Goal: Task Accomplishment & Management: Manage account settings

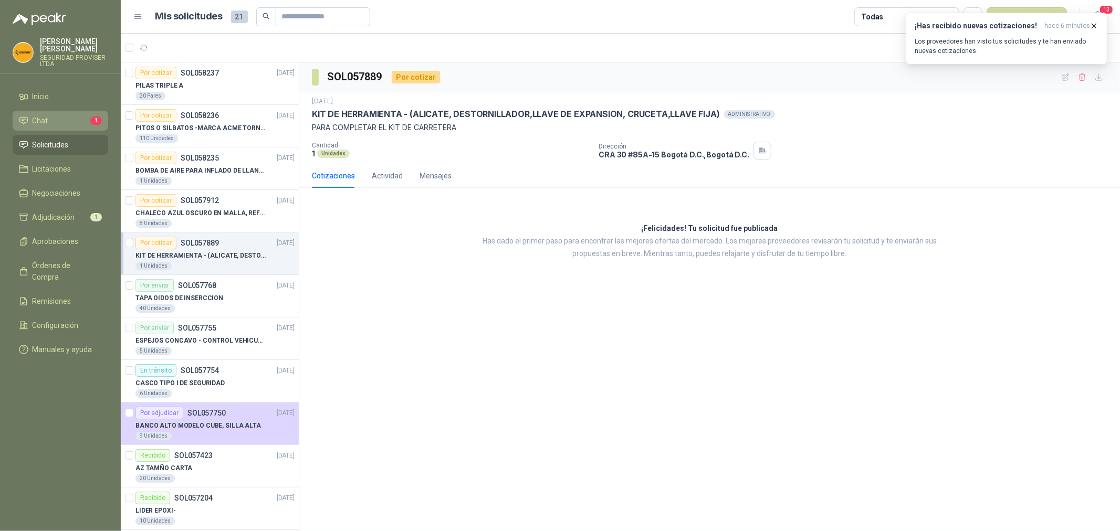
click at [56, 118] on li "Chat 1" at bounding box center [60, 121] width 83 height 12
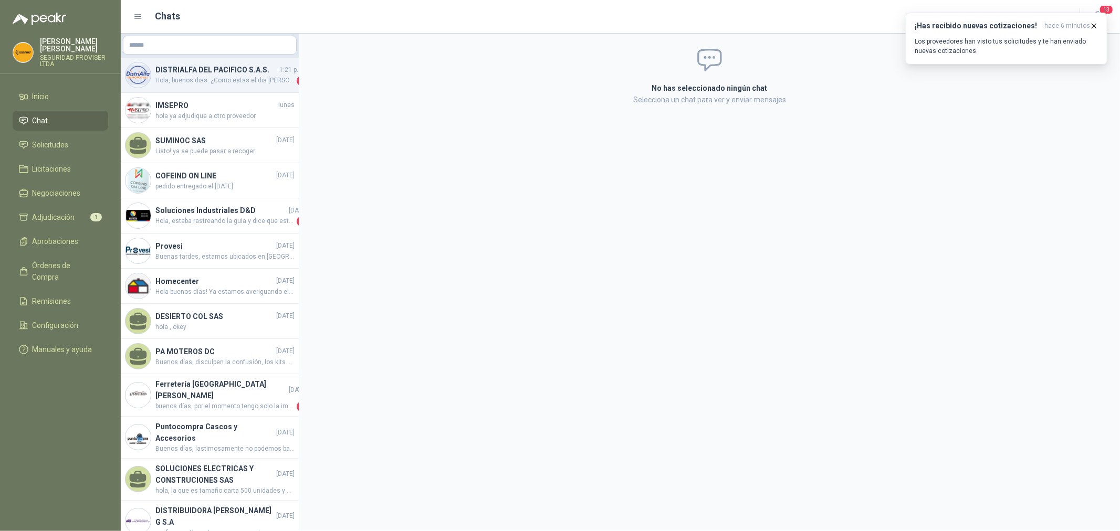
click at [185, 77] on span "Hola, buenos dias. ¿Como estas el dia [PERSON_NAME][DATE]? ¡Mucho gusto, mi nom…" at bounding box center [224, 81] width 139 height 10
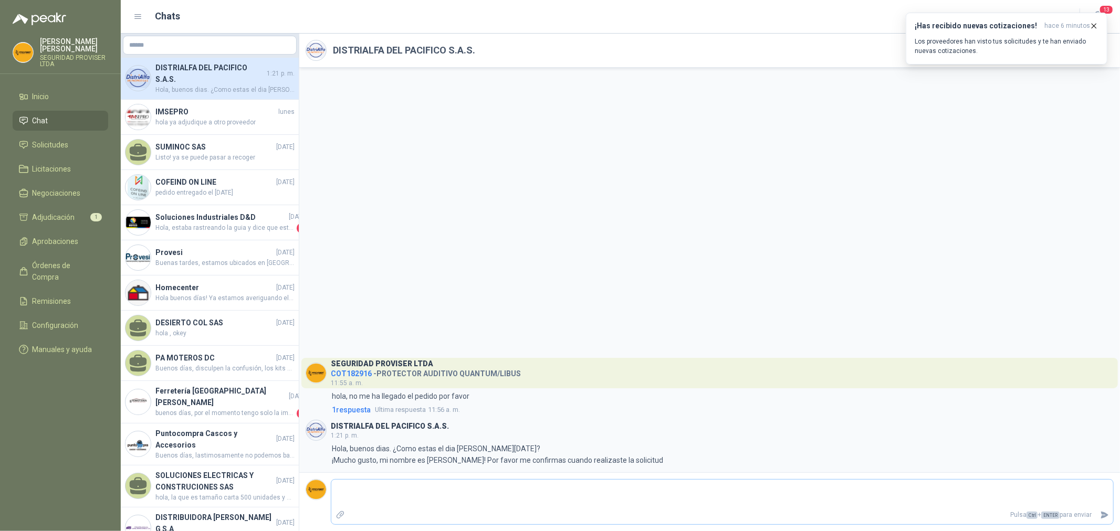
click at [427, 498] on textarea at bounding box center [722, 494] width 782 height 24
click at [504, 502] on textarea at bounding box center [722, 494] width 782 height 24
type textarea "*"
type textarea "**"
type textarea "***"
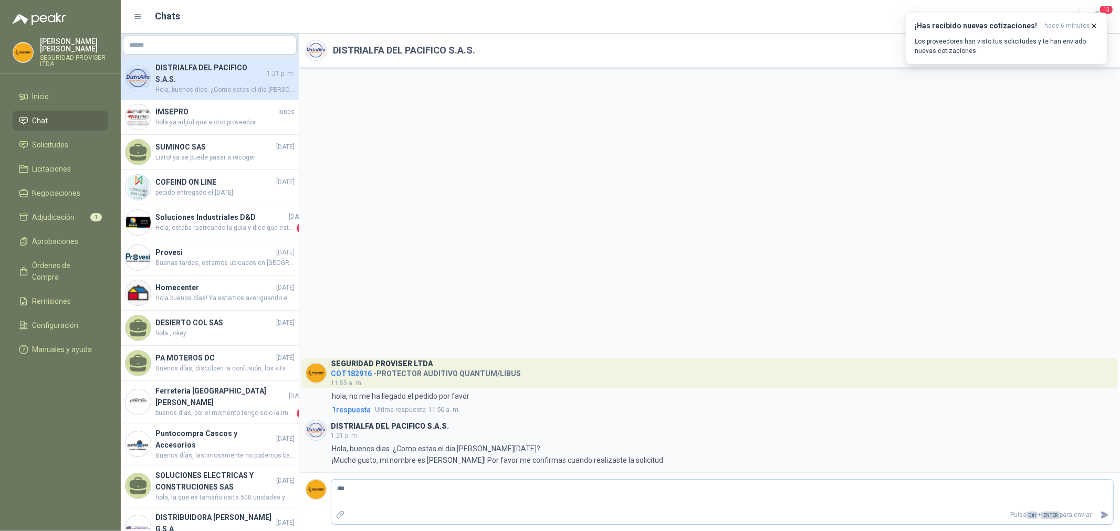
type textarea "**"
type textarea "*"
type textarea "**"
type textarea "***"
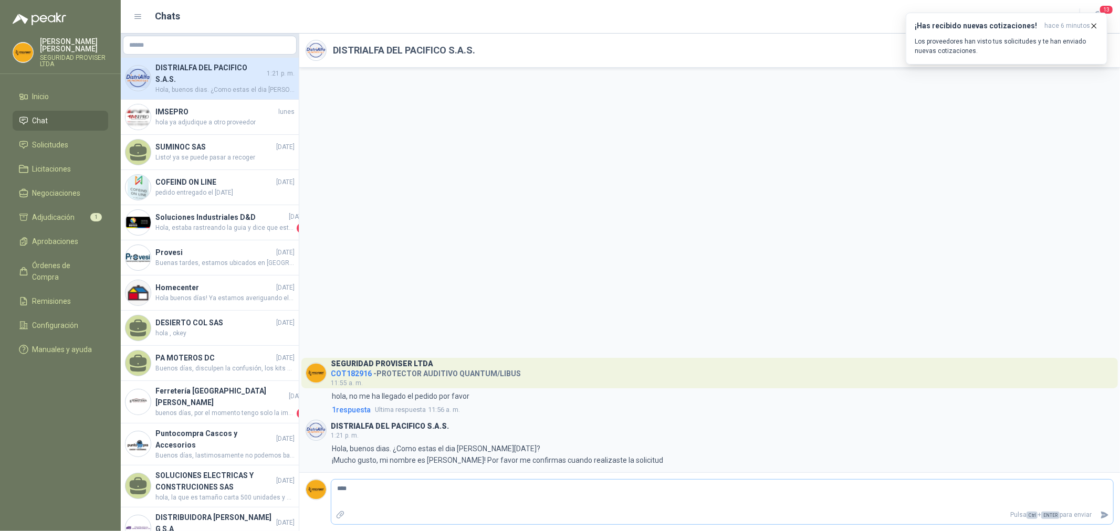
type textarea "*****"
type textarea "******"
type textarea "*******"
type textarea "********"
type textarea "*********"
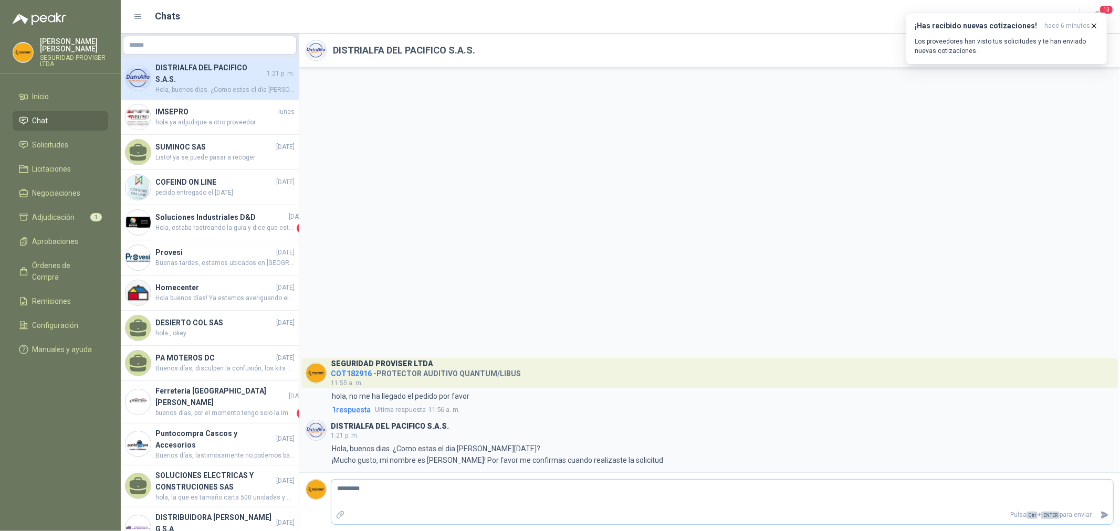
type textarea "**********"
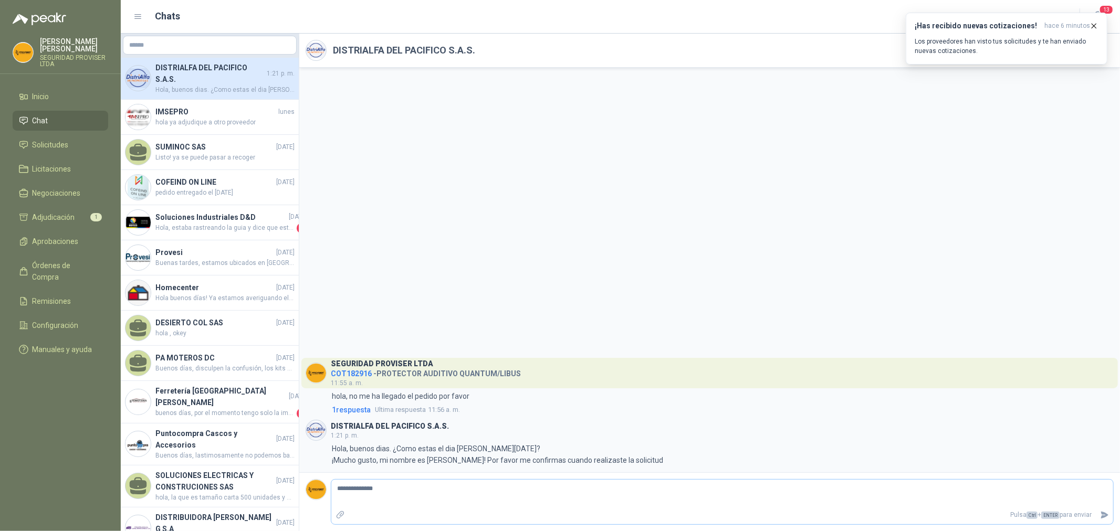
type textarea "**********"
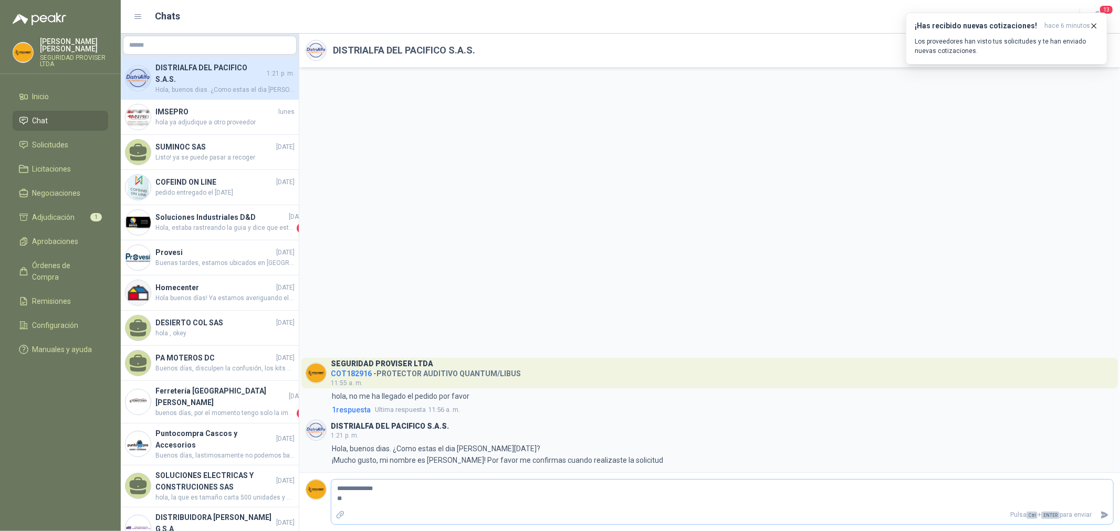
type textarea "**********"
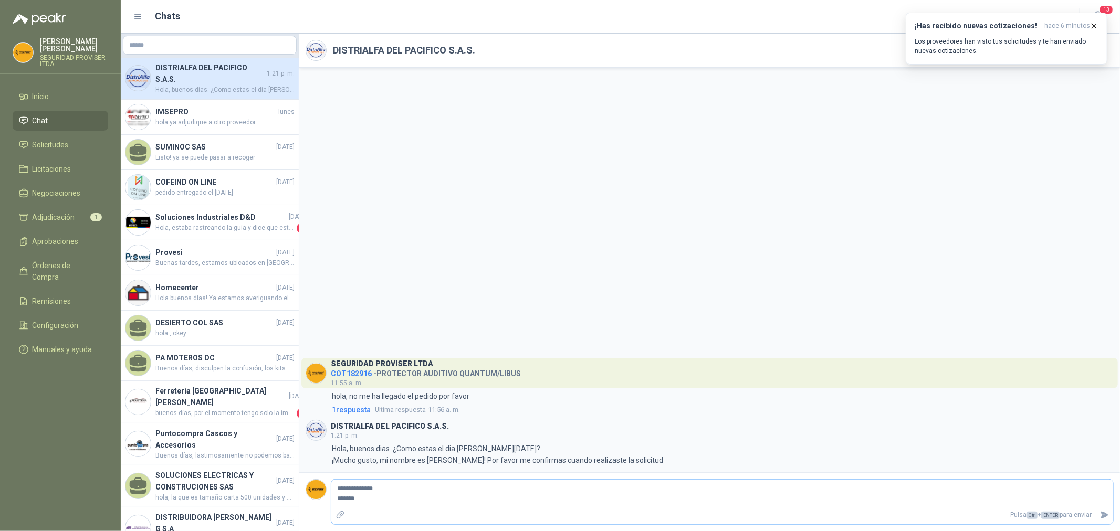
type textarea "**********"
click at [1106, 517] on icon "Enviar" at bounding box center [1104, 515] width 9 height 9
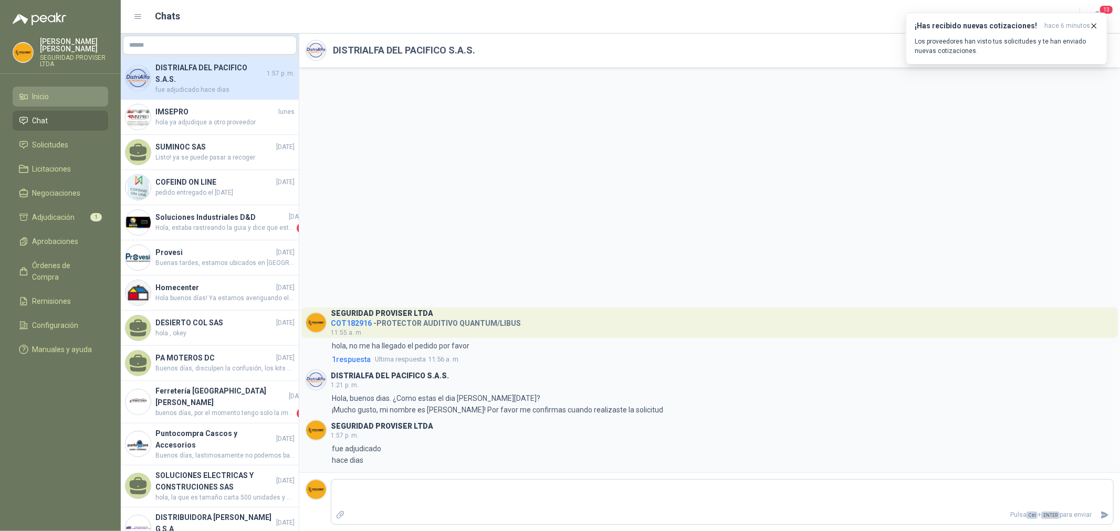
click at [49, 91] on span "Inicio" at bounding box center [41, 97] width 17 height 12
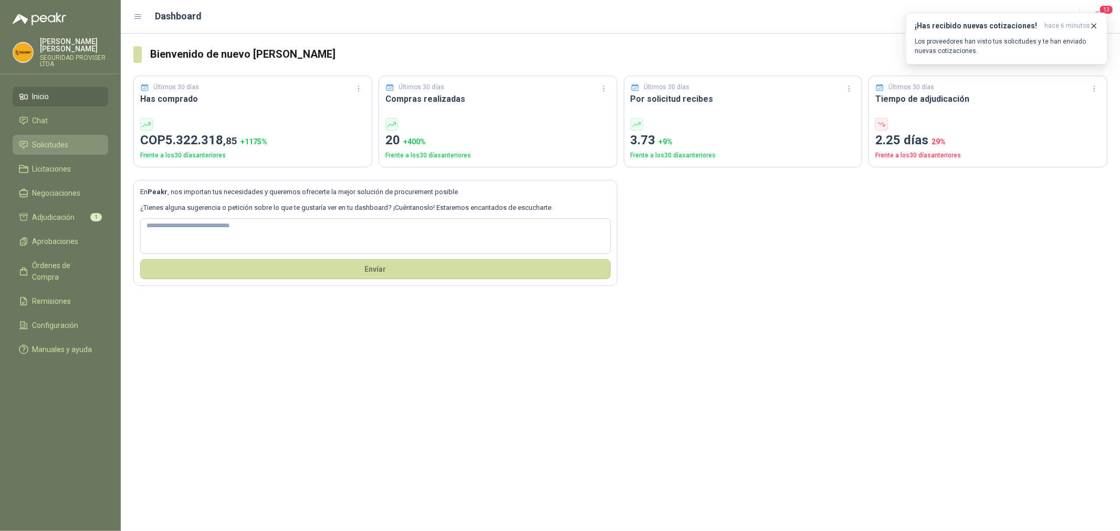
click at [50, 150] on span "Solicitudes" at bounding box center [51, 145] width 36 height 12
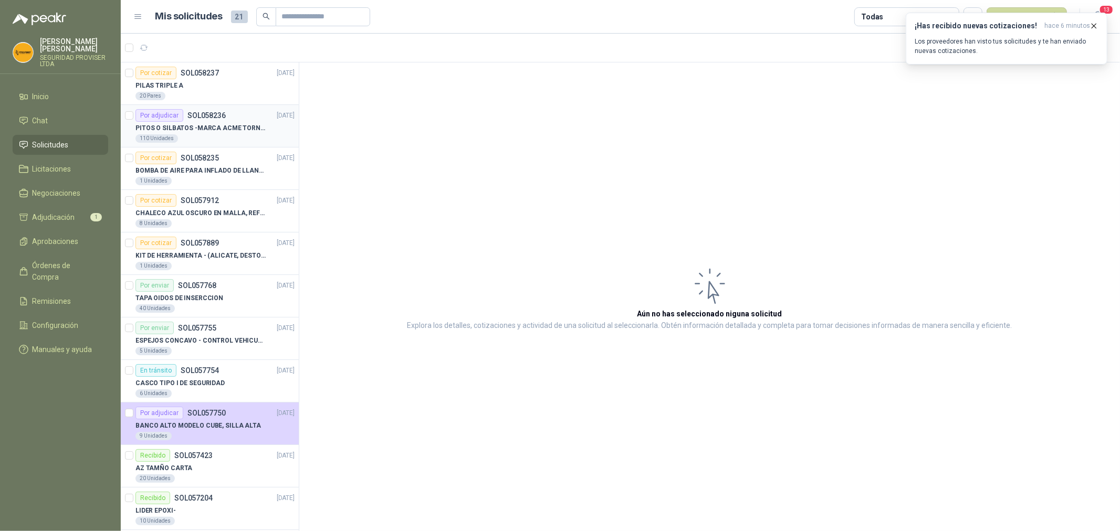
click at [258, 124] on p "PITOS O SILBATOS -MARCA ACME TORNADO 635" at bounding box center [200, 128] width 131 height 10
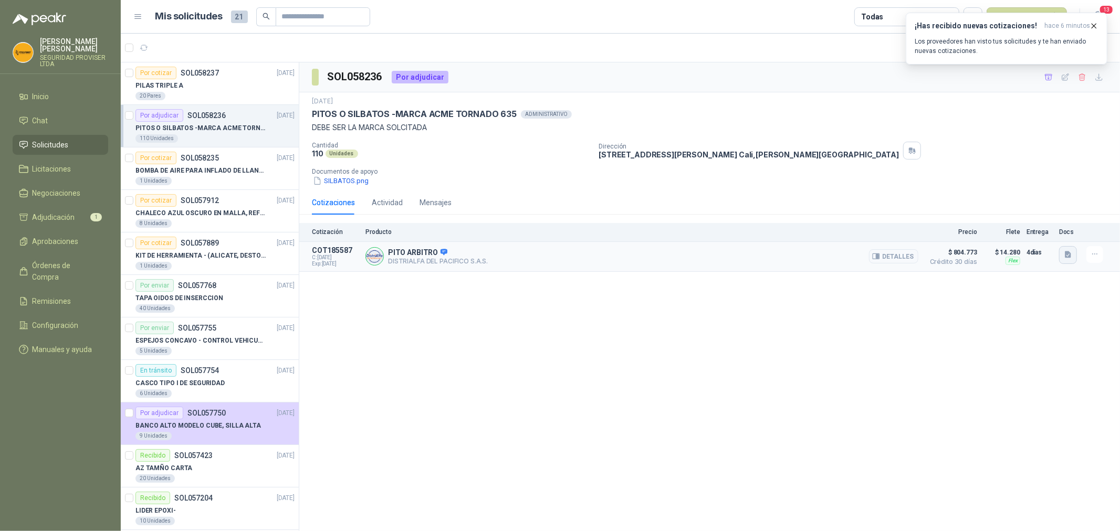
click at [1070, 260] on button "button" at bounding box center [1068, 255] width 18 height 18
click at [1044, 232] on button "image.png" at bounding box center [1047, 232] width 46 height 11
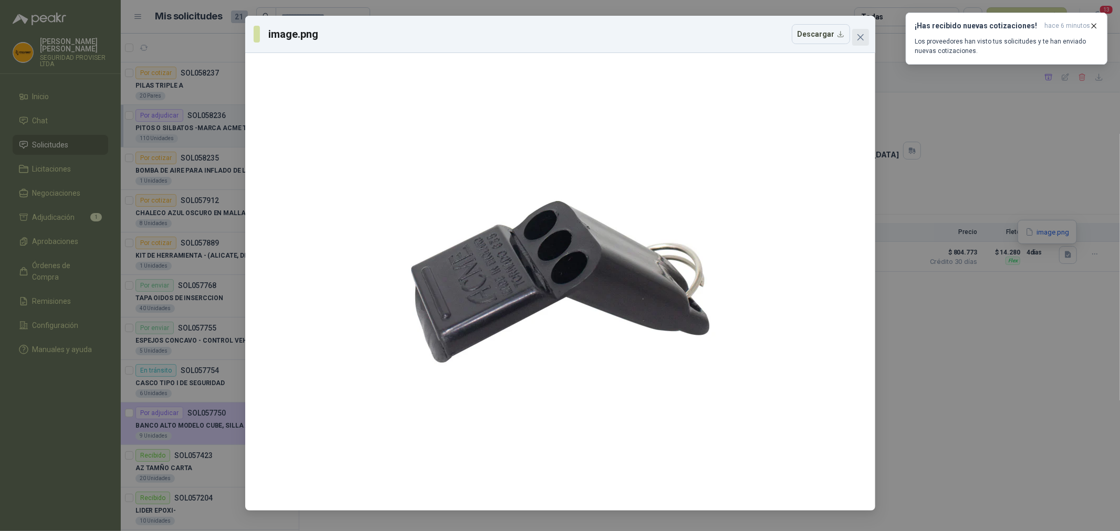
click at [858, 41] on icon "close" at bounding box center [860, 37] width 8 height 8
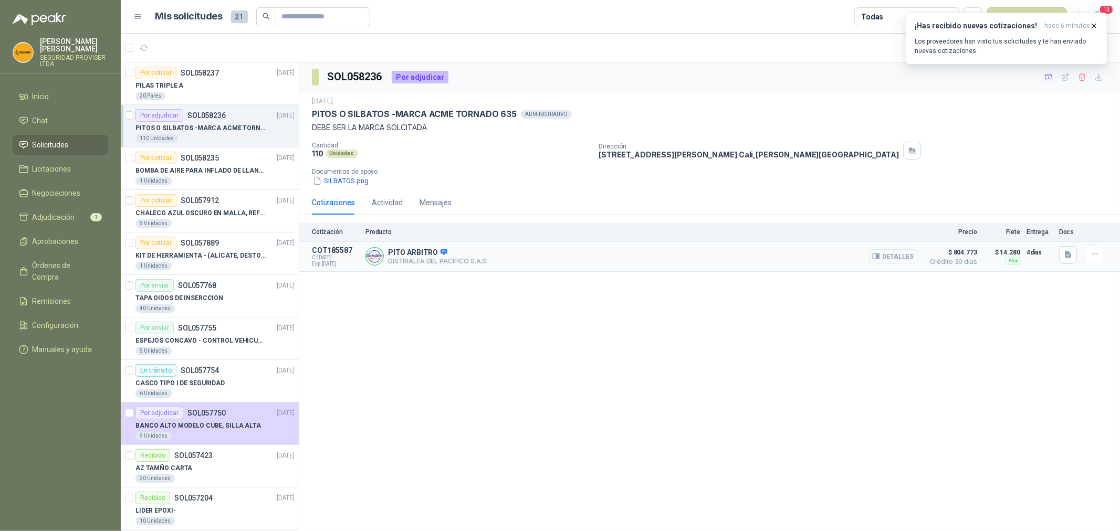
click at [906, 256] on button "Detalles" at bounding box center [893, 256] width 49 height 14
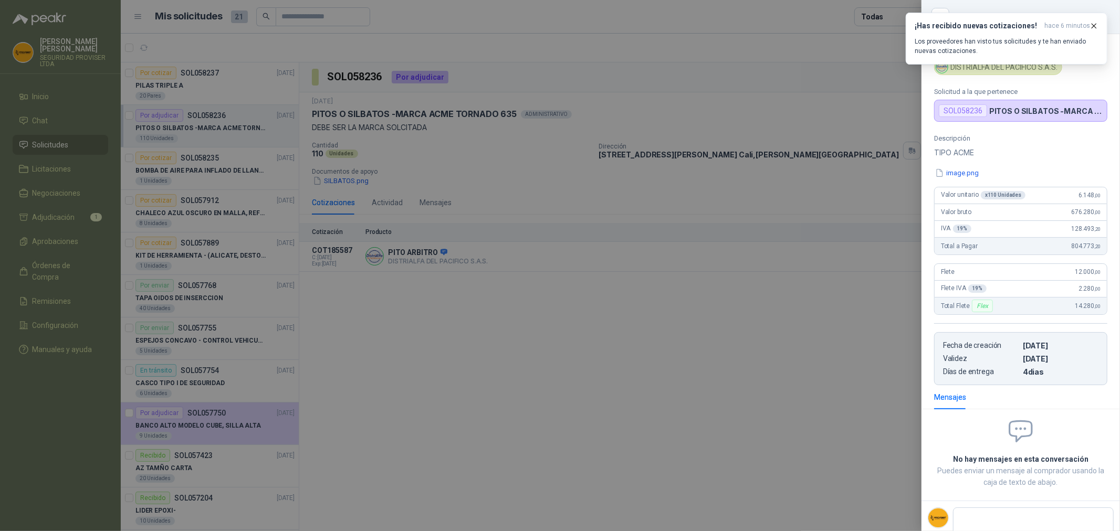
click at [837, 190] on div at bounding box center [560, 265] width 1120 height 531
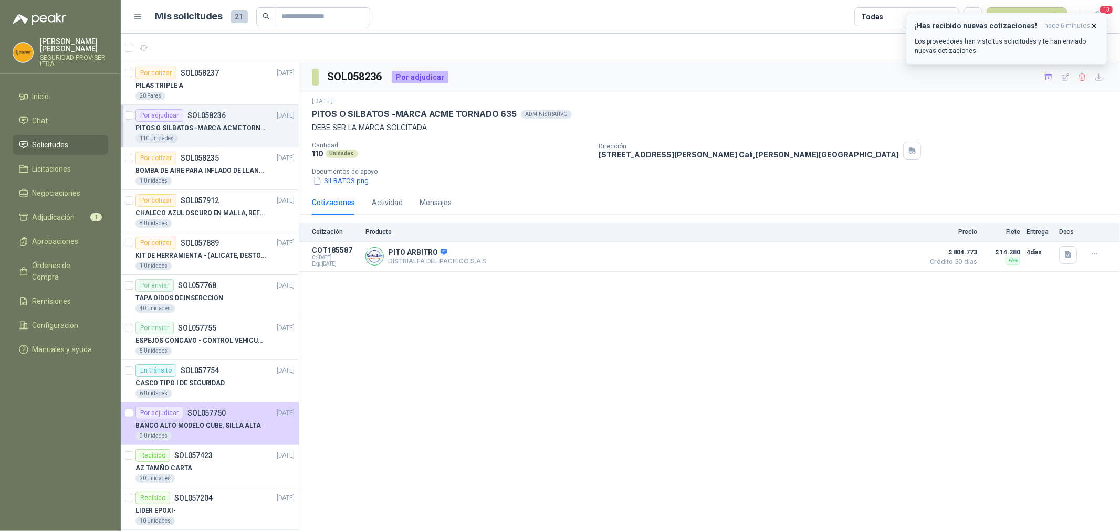
click at [1094, 28] on icon "button" at bounding box center [1093, 26] width 9 height 9
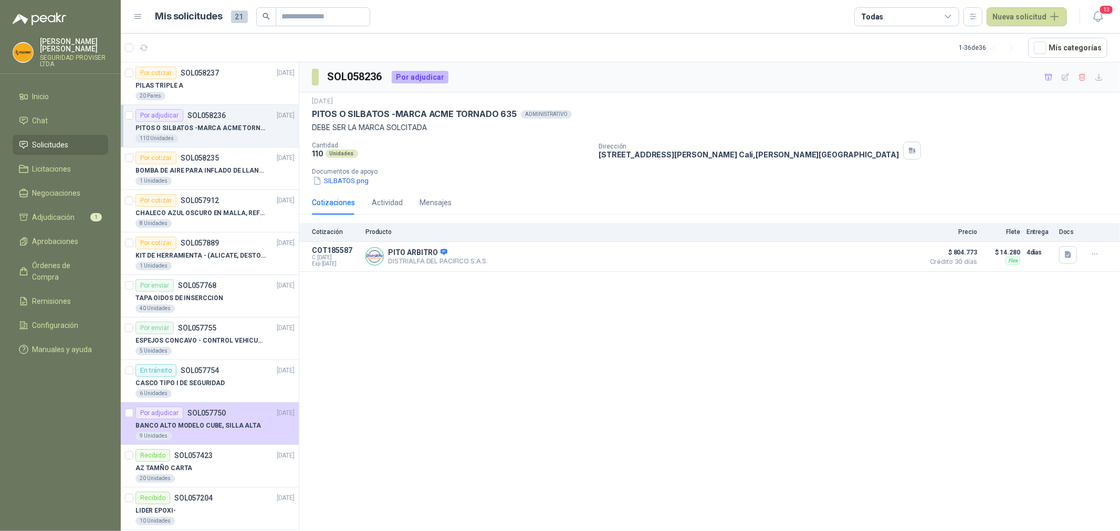
click at [942, 11] on div "Todas" at bounding box center [906, 16] width 105 height 19
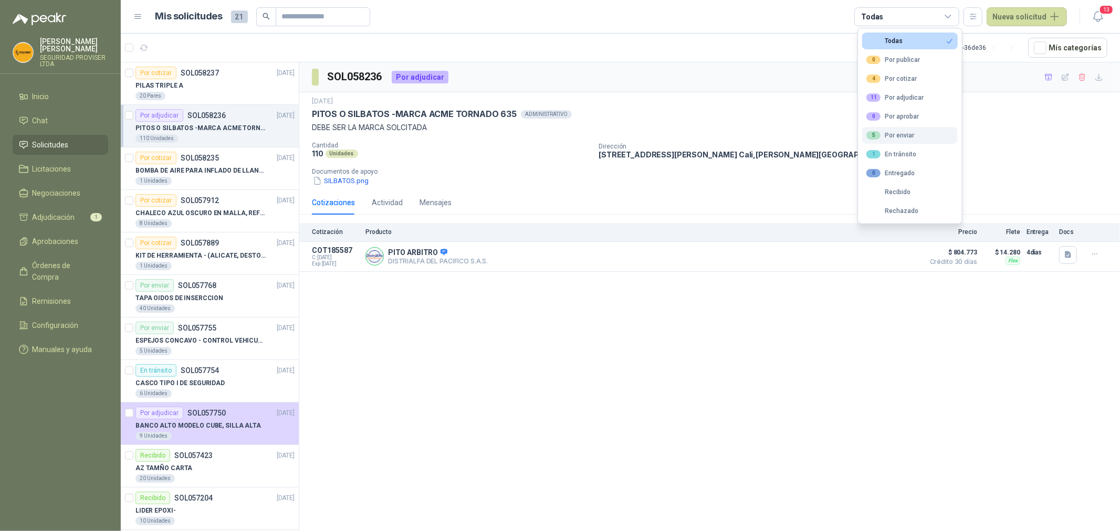
click at [919, 134] on button "5 Por enviar" at bounding box center [910, 135] width 96 height 17
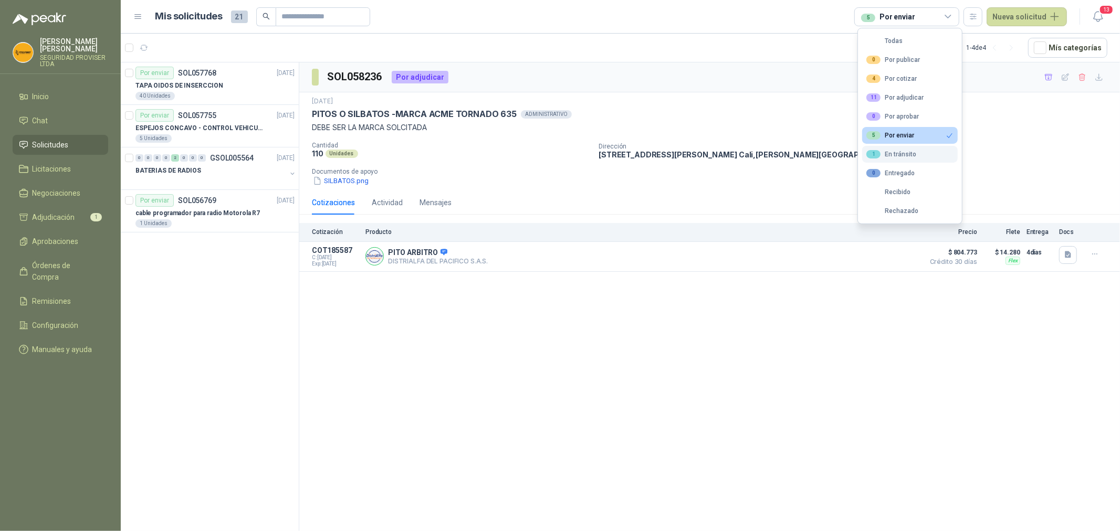
click at [903, 159] on button "1 En tránsito" at bounding box center [910, 154] width 96 height 17
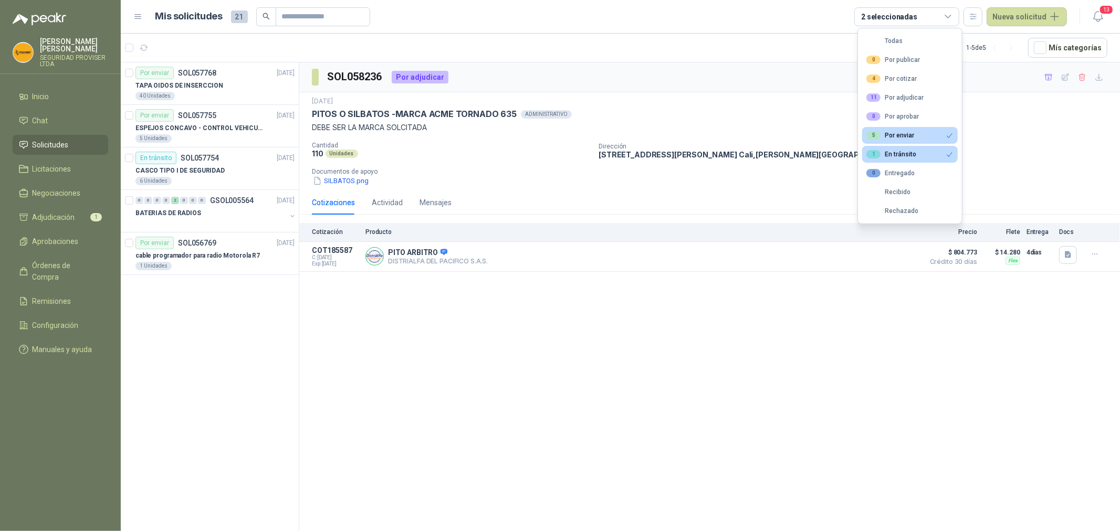
click at [907, 155] on div "1 En tránsito" at bounding box center [891, 154] width 50 height 8
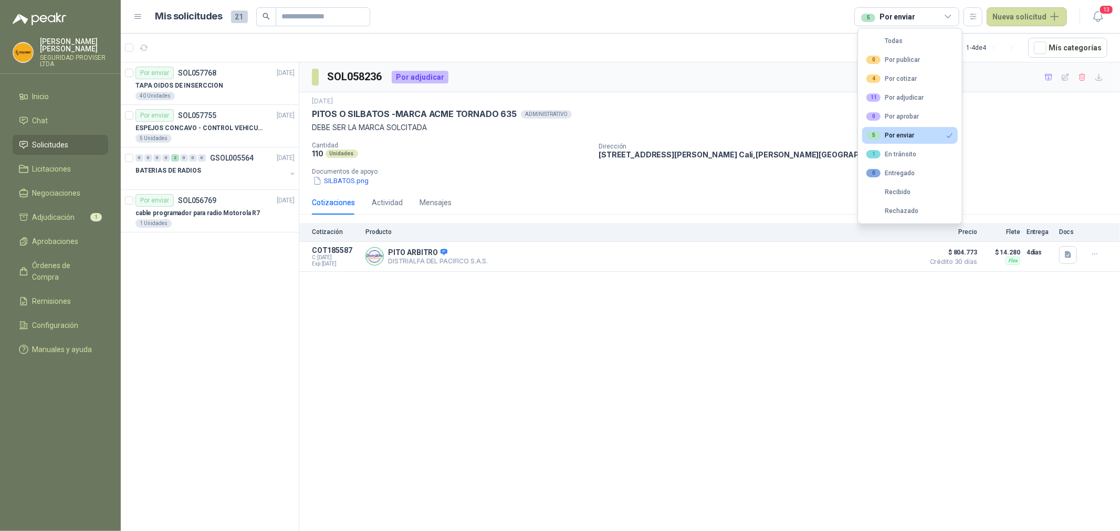
click at [74, 145] on li "Solicitudes" at bounding box center [60, 145] width 83 height 12
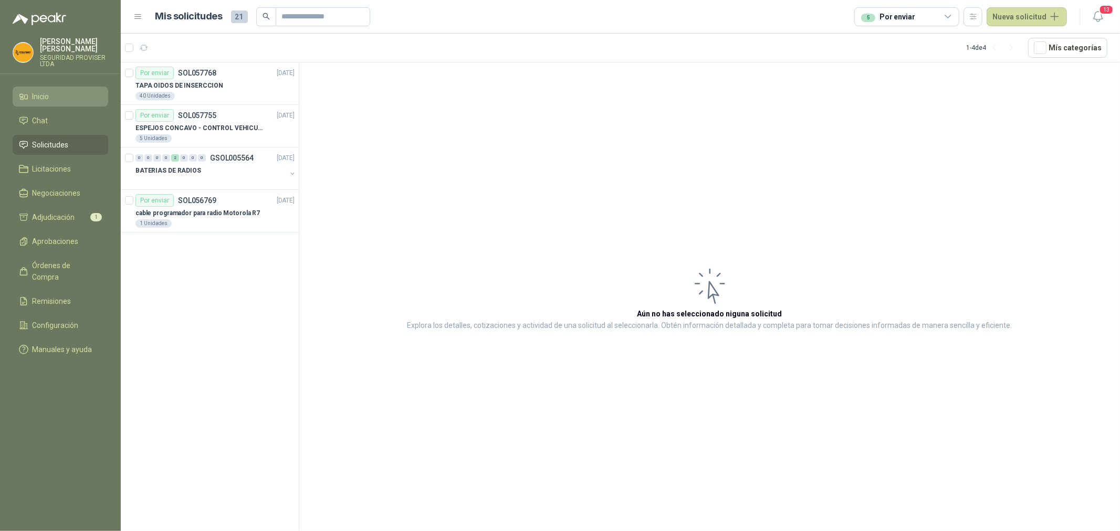
click at [66, 98] on li "Inicio" at bounding box center [60, 97] width 83 height 12
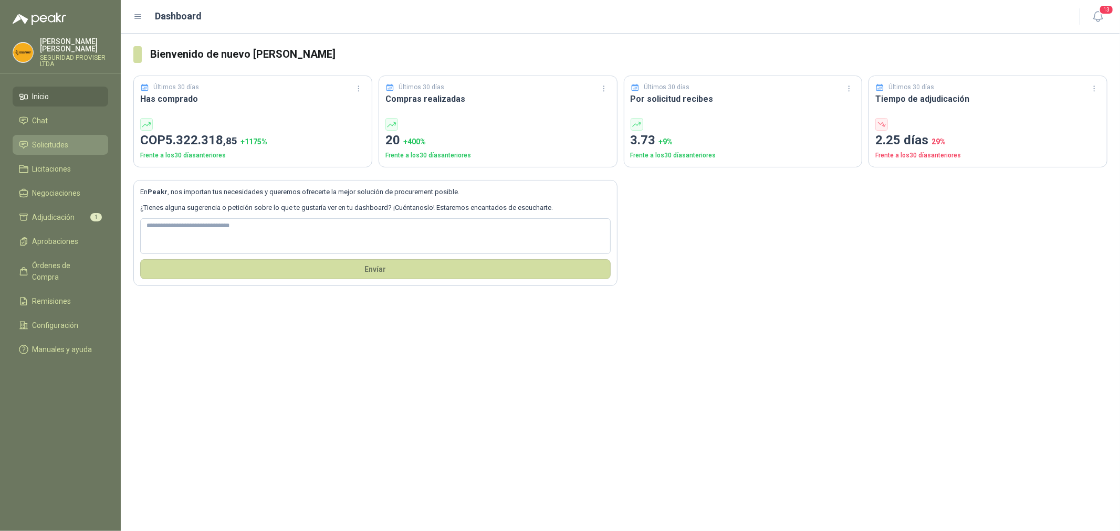
click at [66, 147] on span "Solicitudes" at bounding box center [51, 145] width 36 height 12
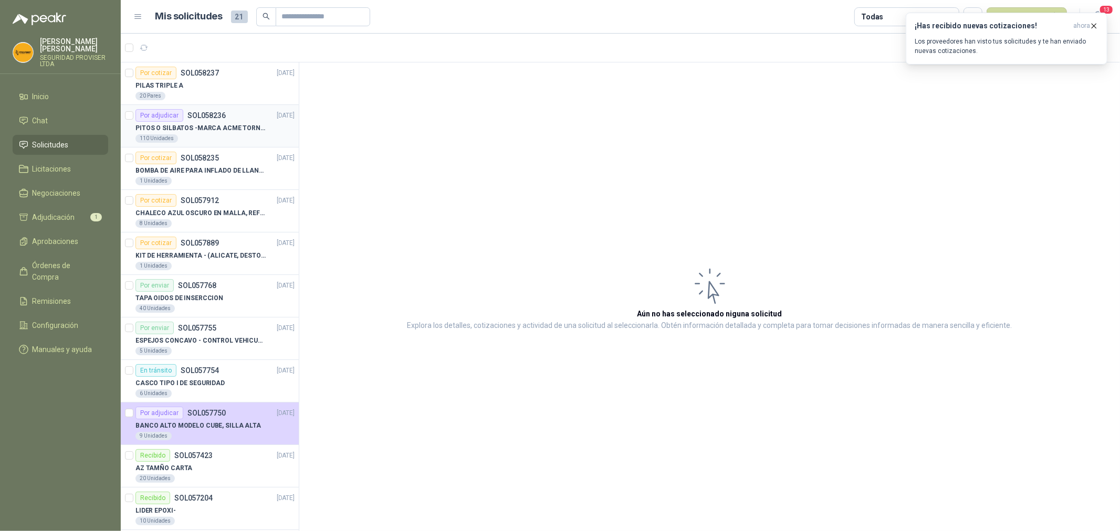
click at [227, 142] on div "110 Unidades" at bounding box center [214, 138] width 159 height 8
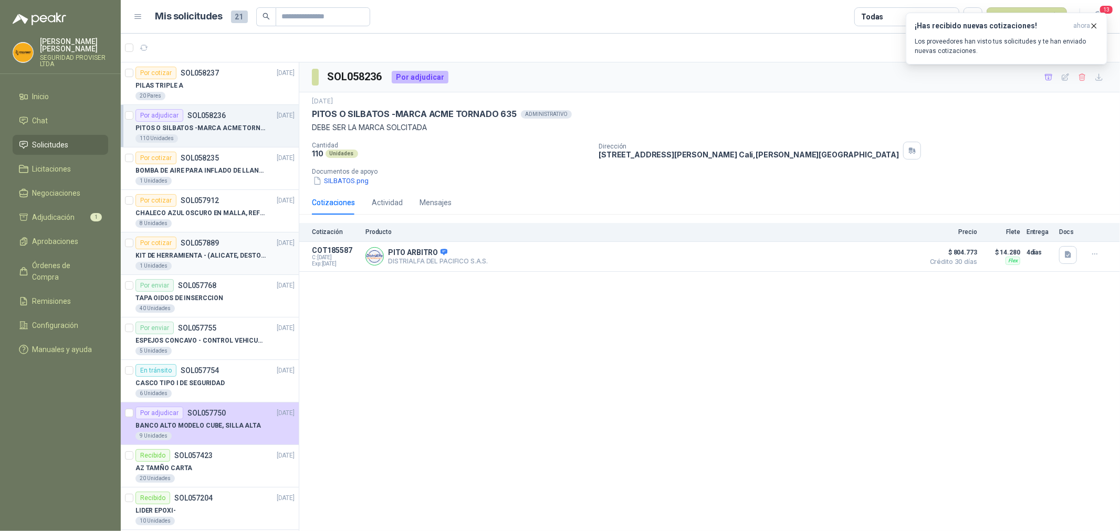
click at [253, 266] on div "1 Unidades" at bounding box center [214, 266] width 159 height 8
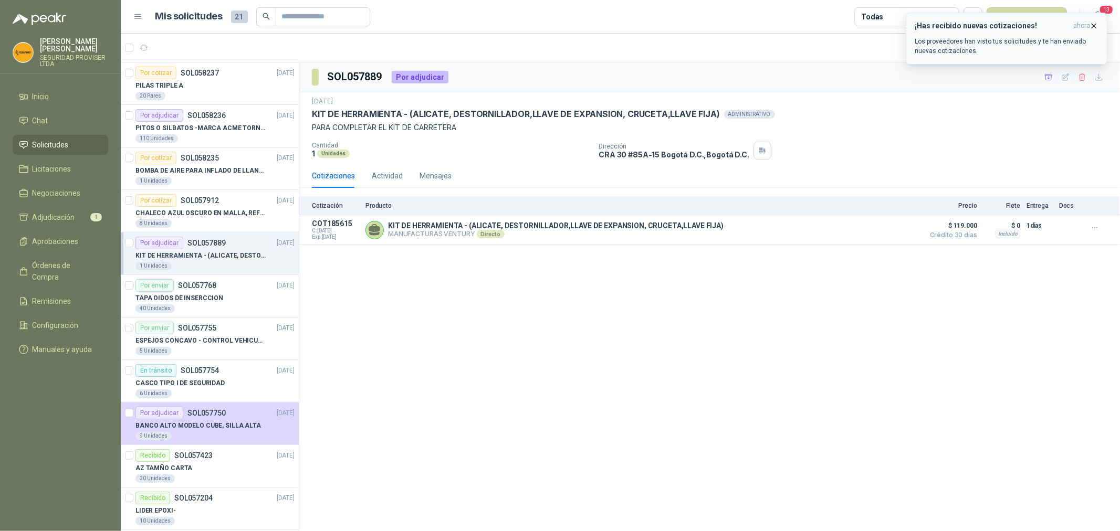
click at [1092, 25] on icon "button" at bounding box center [1093, 26] width 9 height 9
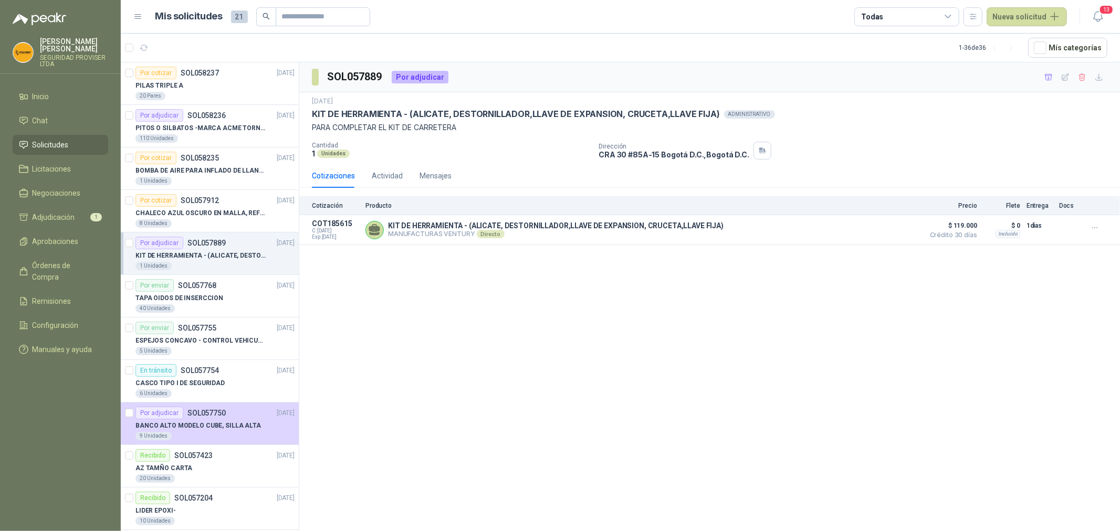
click at [946, 13] on icon at bounding box center [947, 16] width 9 height 9
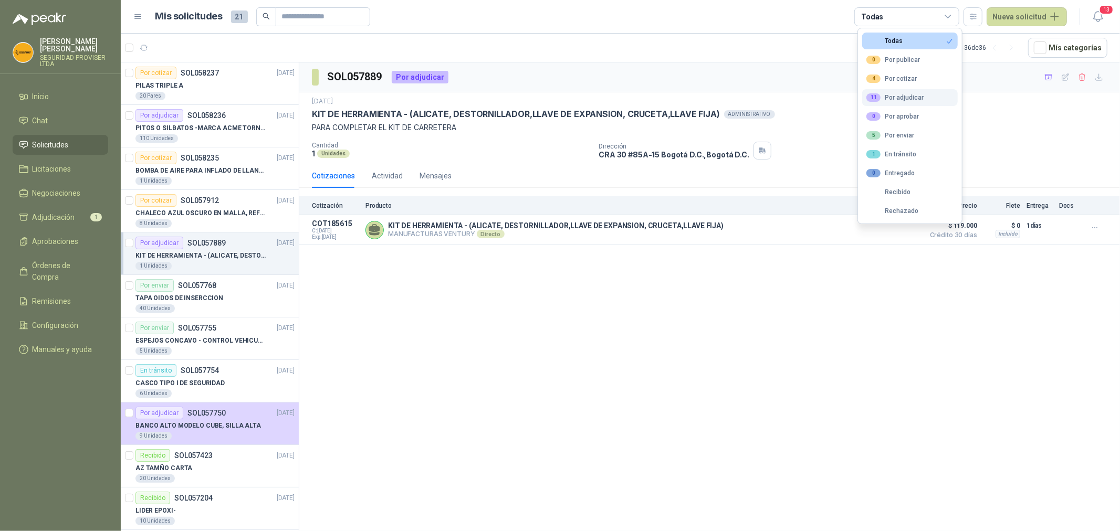
click at [919, 101] on div "11 Por adjudicar" at bounding box center [894, 97] width 57 height 8
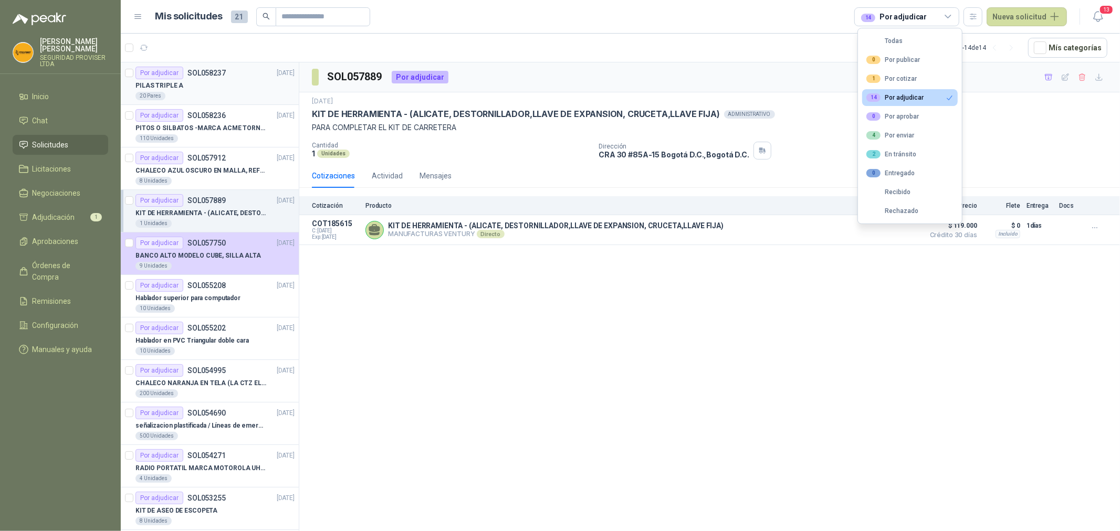
click at [216, 86] on div "PILAS TRIPLE A" at bounding box center [214, 85] width 159 height 13
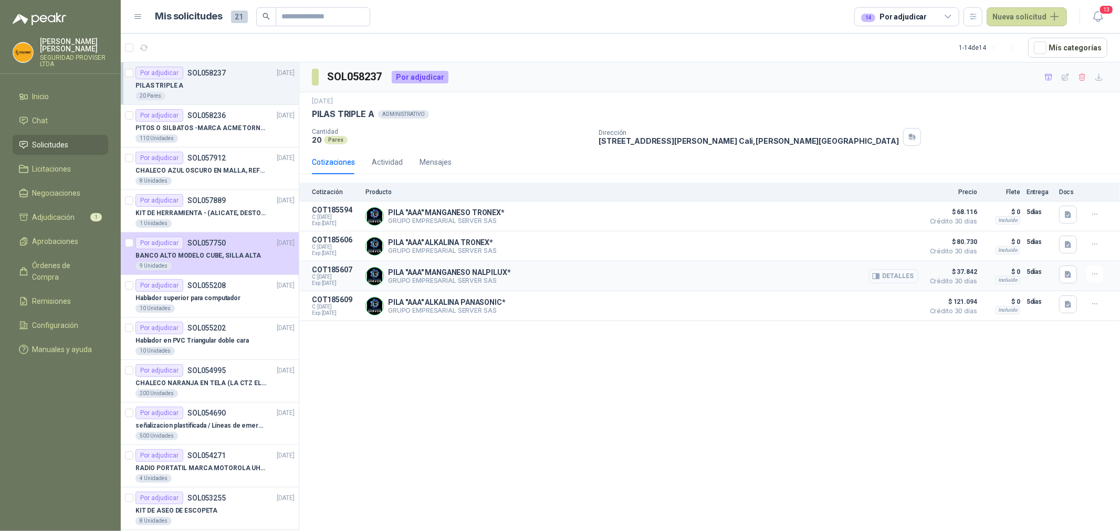
click at [905, 278] on button "Detalles" at bounding box center [893, 276] width 49 height 14
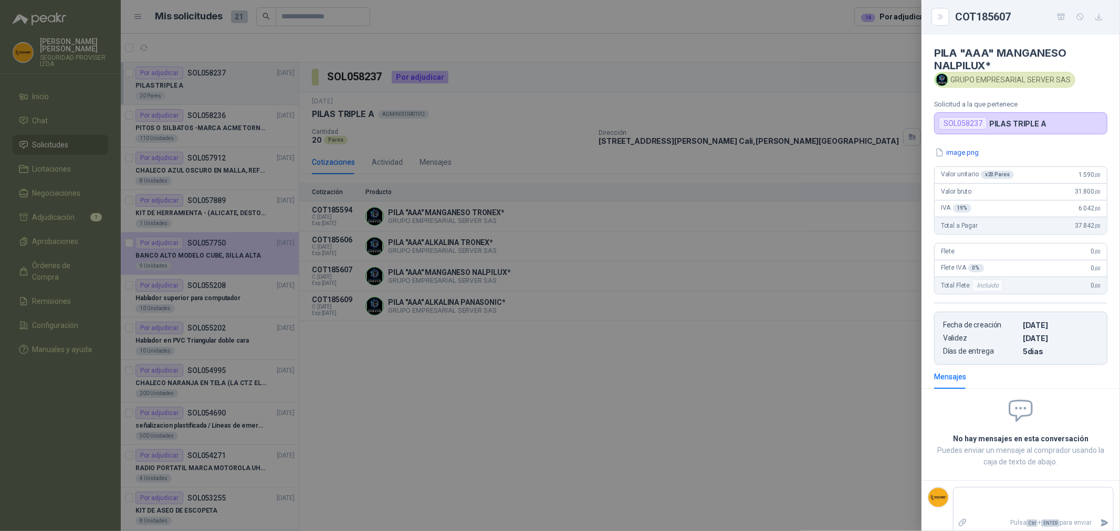
click at [867, 342] on div at bounding box center [560, 265] width 1120 height 531
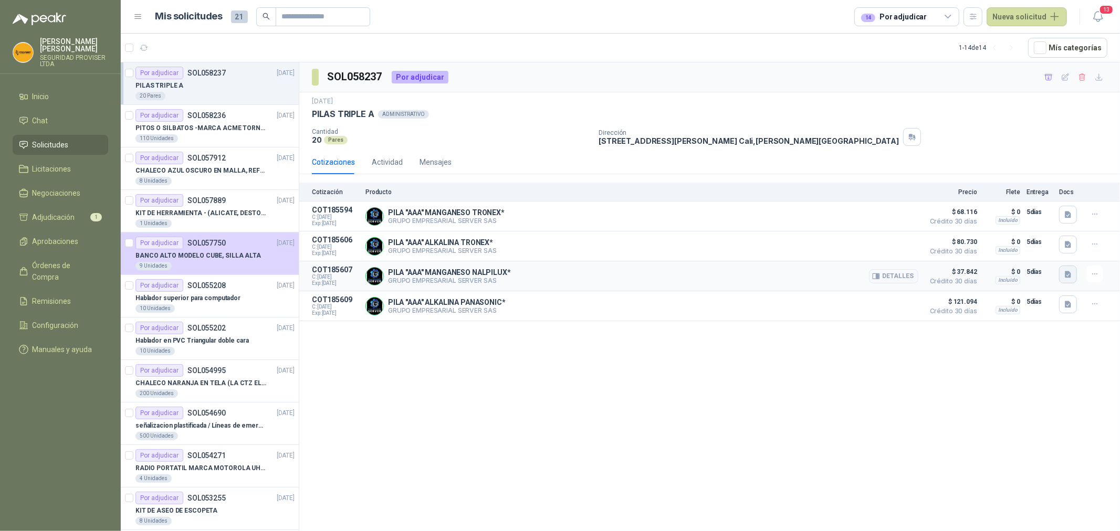
click at [1069, 280] on button "button" at bounding box center [1068, 275] width 18 height 18
click at [1053, 254] on button "image.png" at bounding box center [1047, 252] width 46 height 11
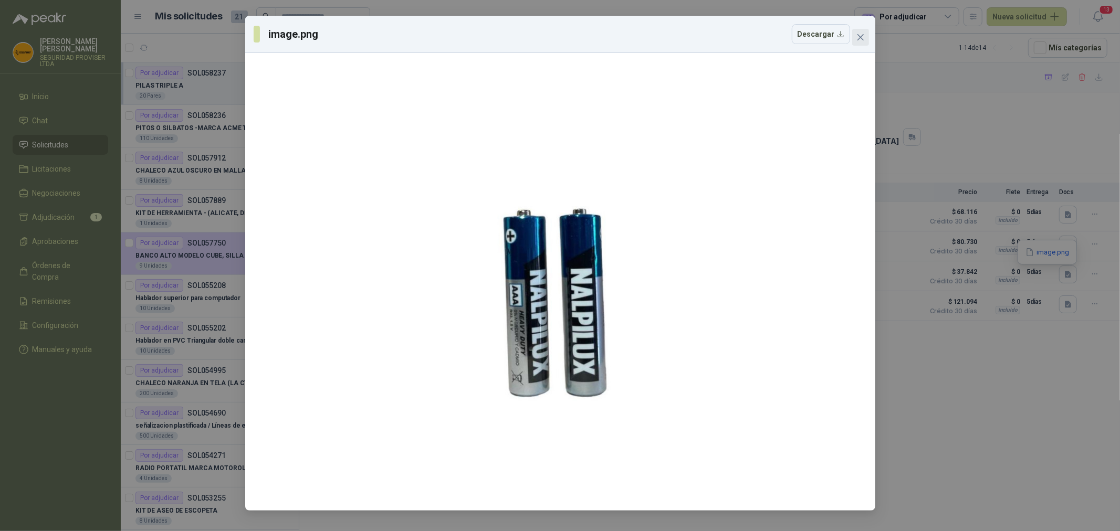
click at [862, 42] on button "Close" at bounding box center [860, 37] width 17 height 17
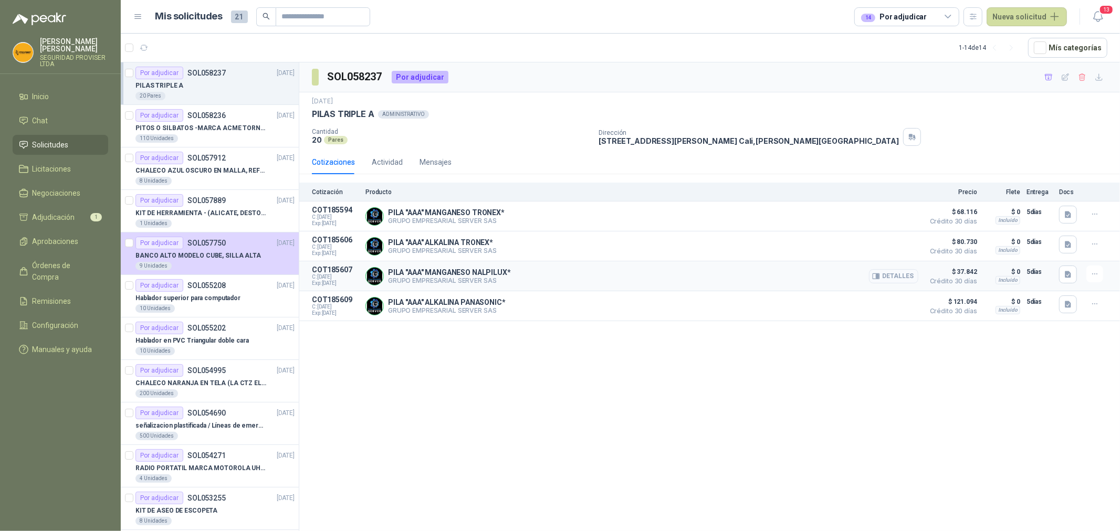
click at [889, 274] on button "Detalles" at bounding box center [893, 276] width 49 height 14
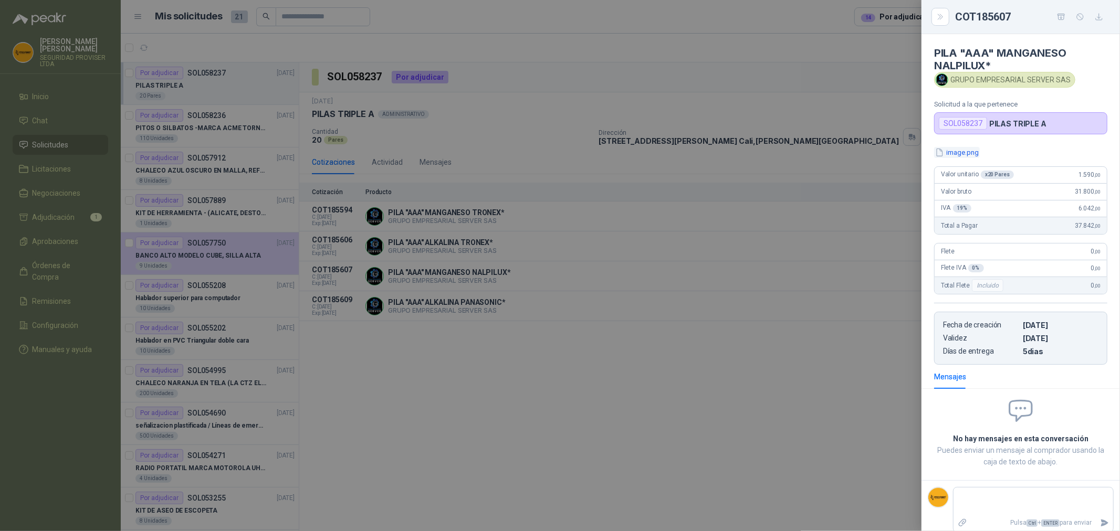
click at [961, 151] on button "image.png" at bounding box center [957, 152] width 46 height 11
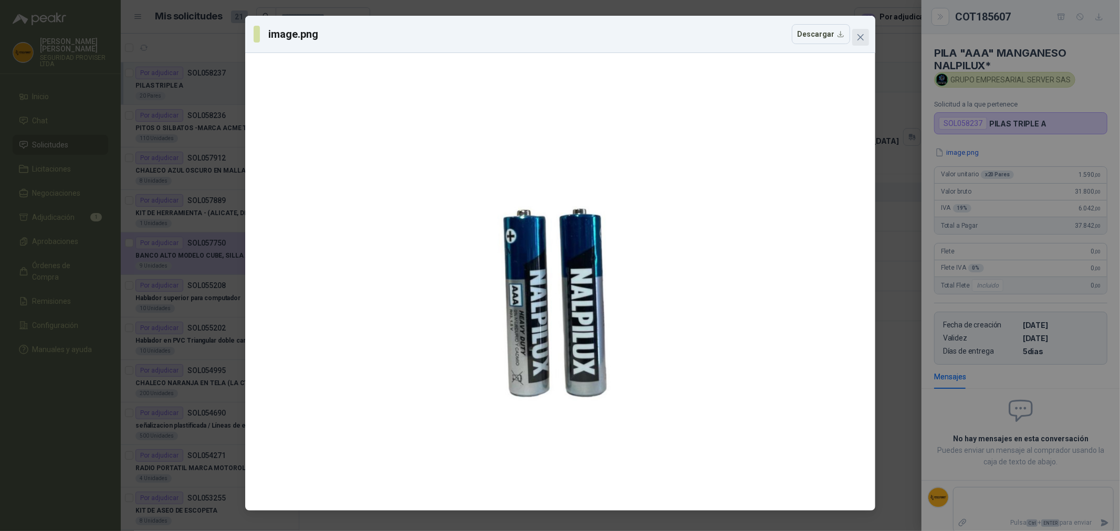
click at [856, 38] on icon "close" at bounding box center [860, 37] width 8 height 8
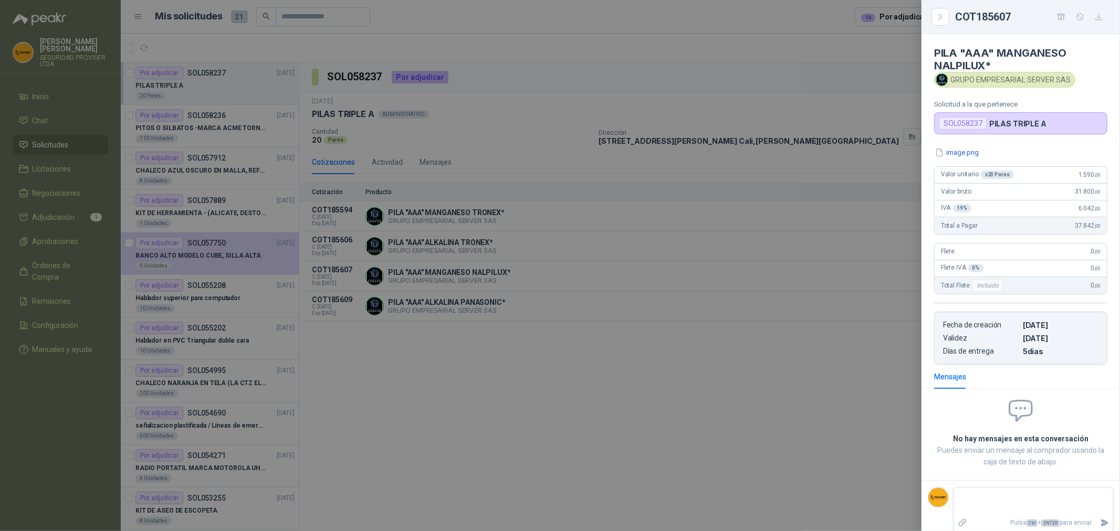
click at [752, 346] on div at bounding box center [560, 265] width 1120 height 531
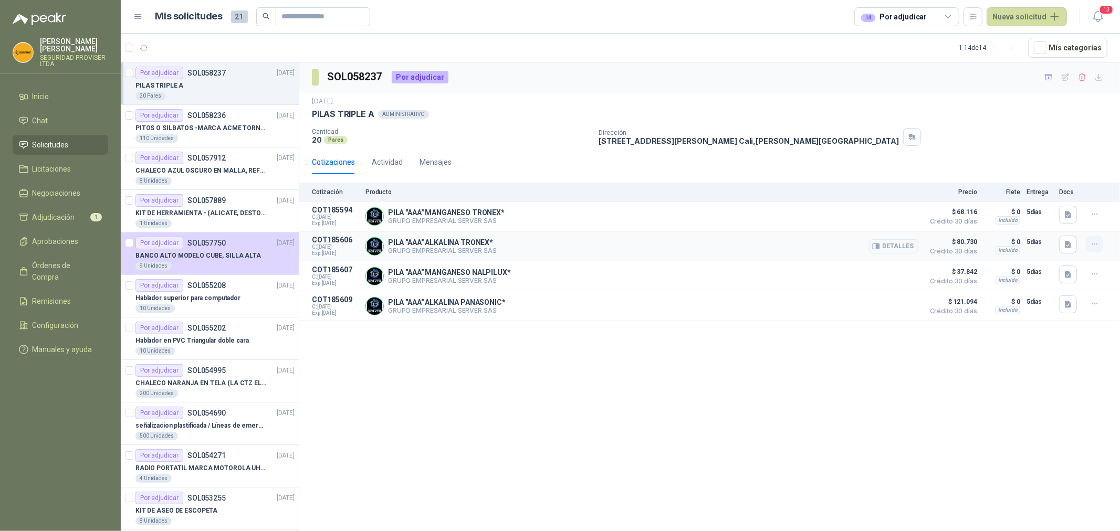
click at [1097, 247] on icon "button" at bounding box center [1094, 244] width 9 height 9
click at [1058, 205] on button "Añadir" at bounding box center [1074, 202] width 84 height 17
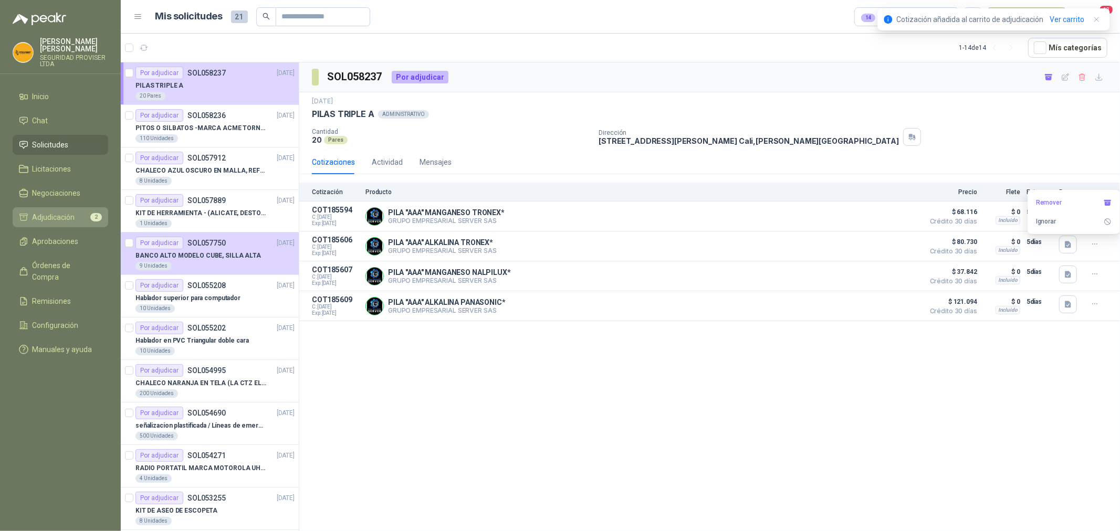
click at [67, 209] on link "Adjudicación 2" at bounding box center [61, 217] width 96 height 20
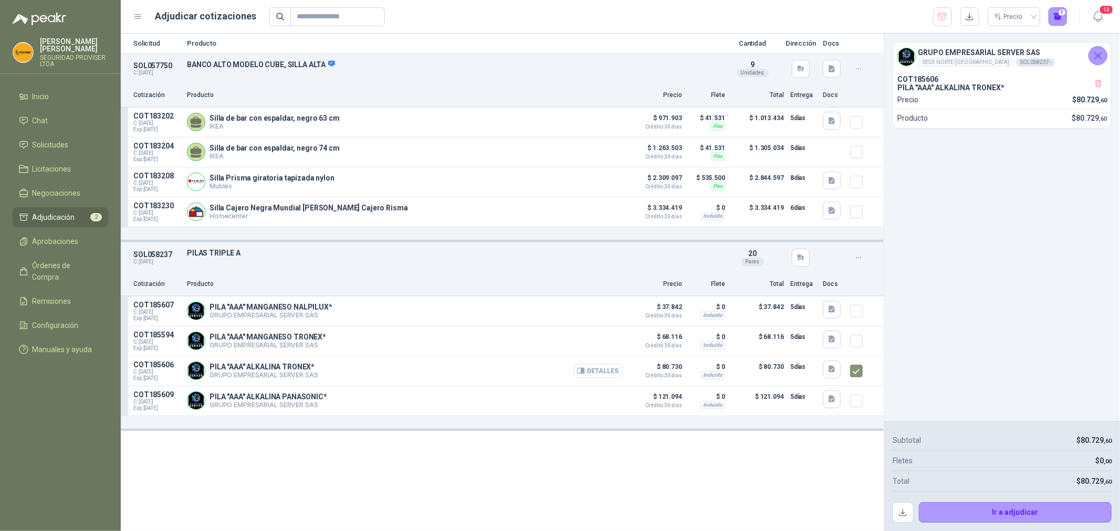
click at [605, 376] on button "Detalles" at bounding box center [598, 371] width 49 height 14
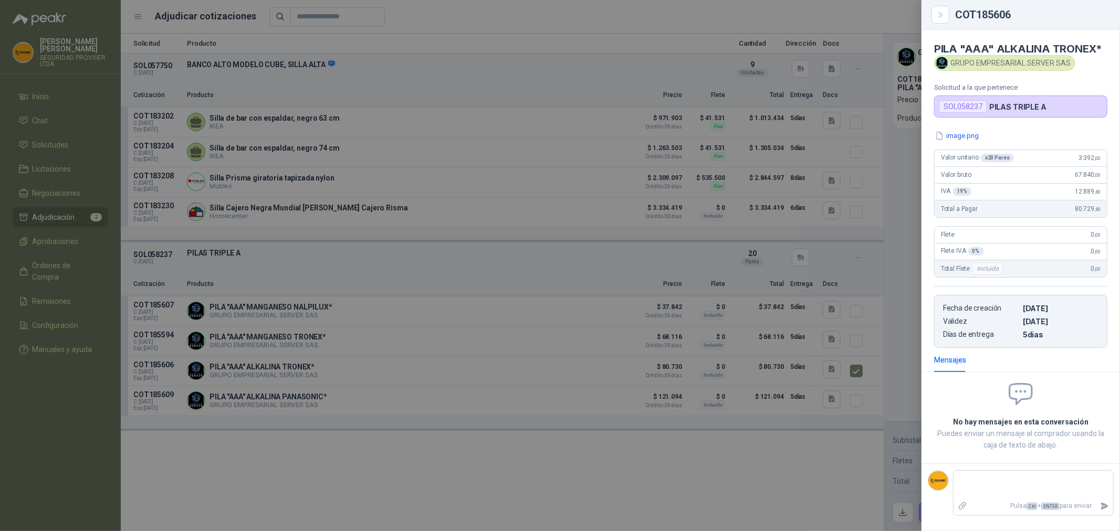
click at [696, 506] on div at bounding box center [560, 265] width 1120 height 531
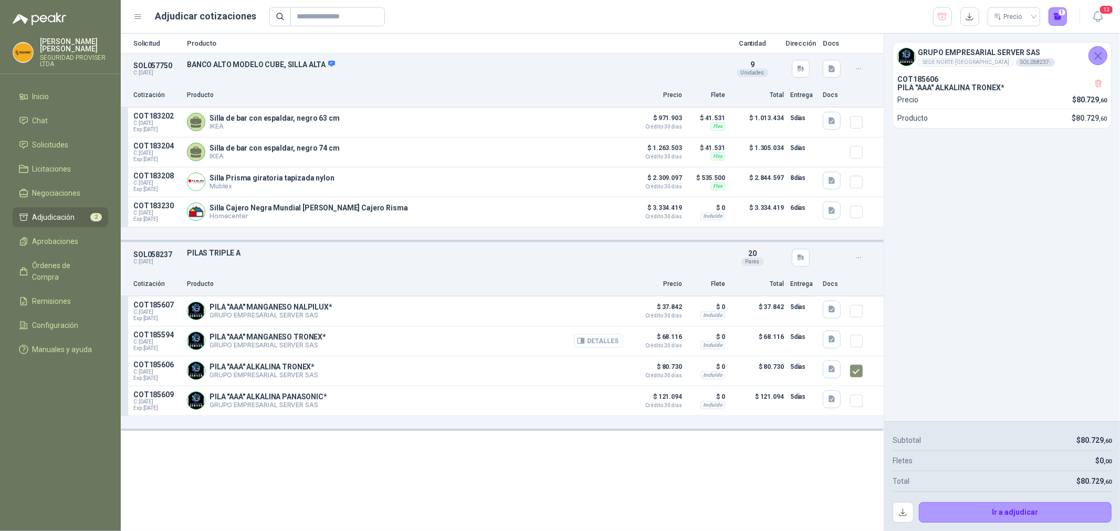
click at [602, 343] on button "Detalles" at bounding box center [598, 341] width 49 height 14
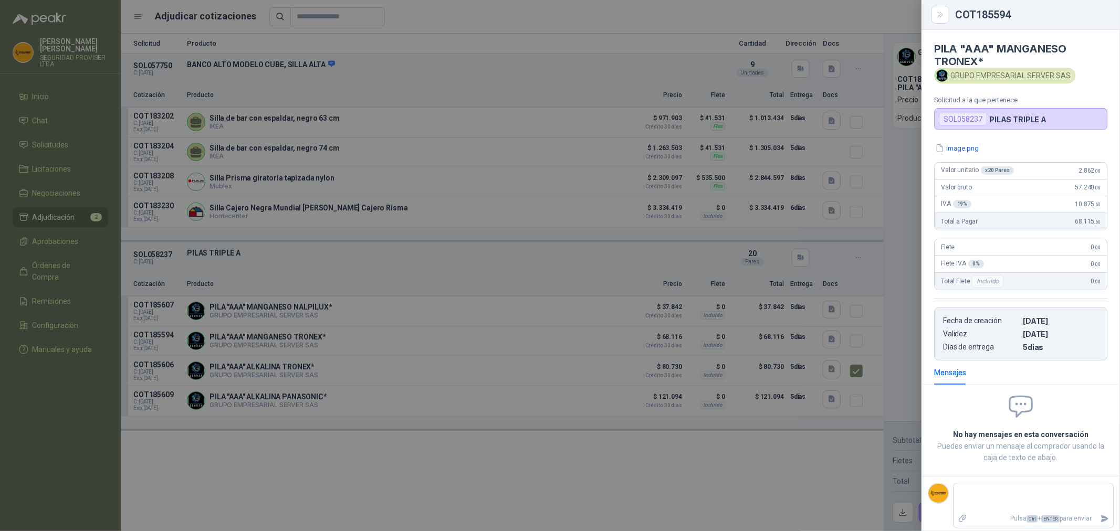
click at [669, 477] on div at bounding box center [560, 265] width 1120 height 531
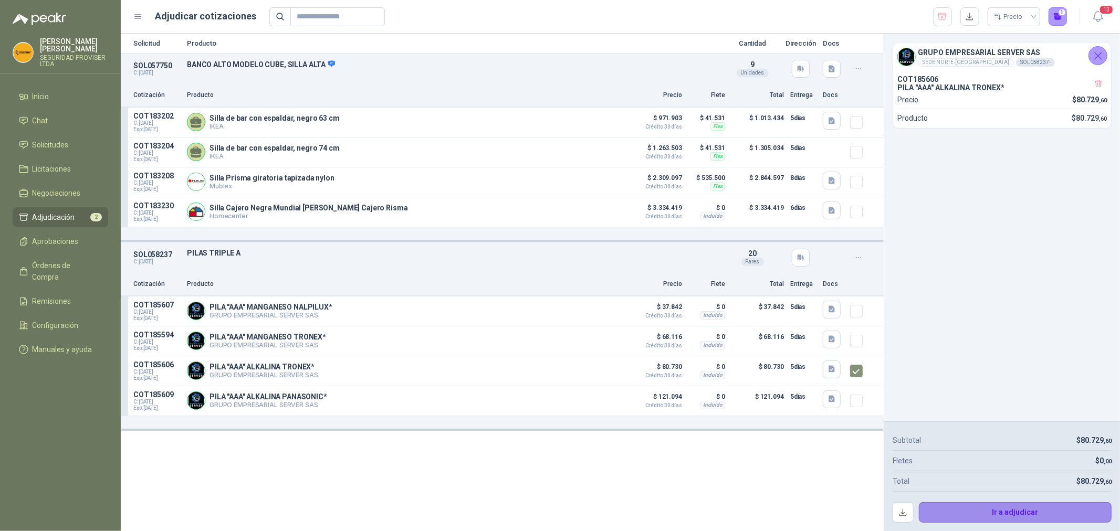
click at [1034, 512] on button "Ir a adjudicar" at bounding box center [1015, 512] width 193 height 21
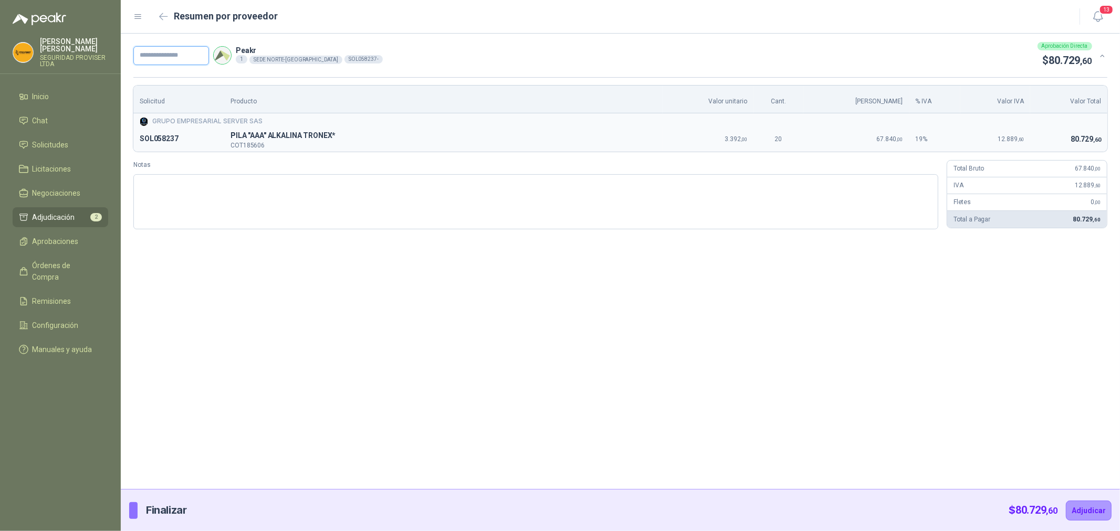
click at [196, 48] on input "text" at bounding box center [171, 55] width 76 height 19
type input "***"
click at [1086, 508] on button "Adjudicar" at bounding box center [1089, 511] width 46 height 20
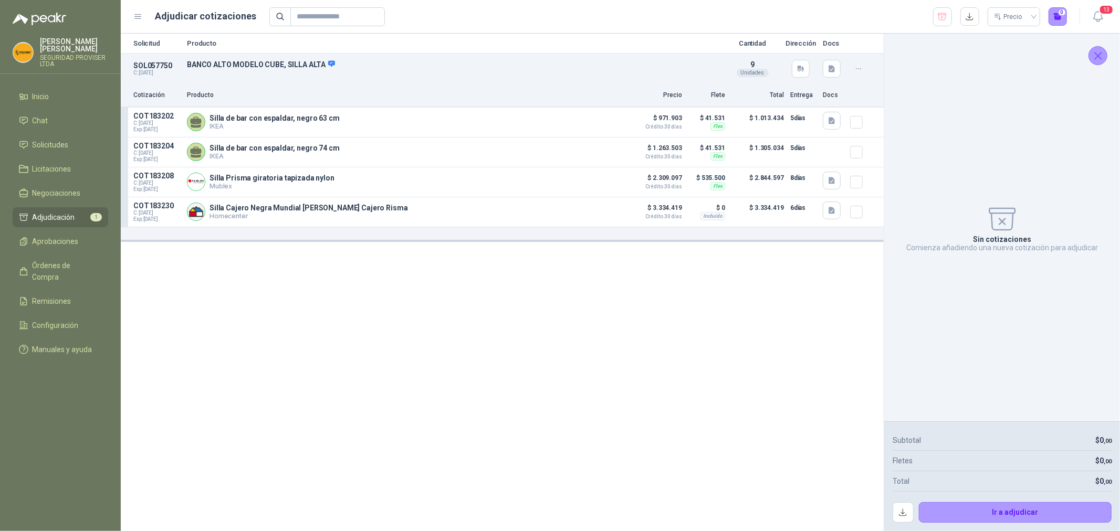
click at [1103, 60] on icon "Cerrar" at bounding box center [1097, 55] width 13 height 13
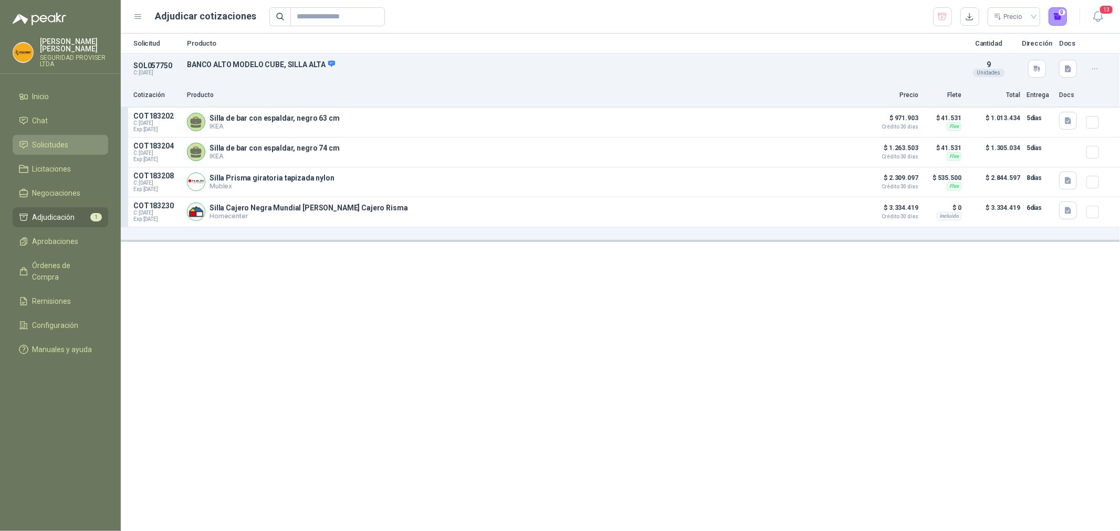
click at [65, 153] on link "Solicitudes" at bounding box center [61, 145] width 96 height 20
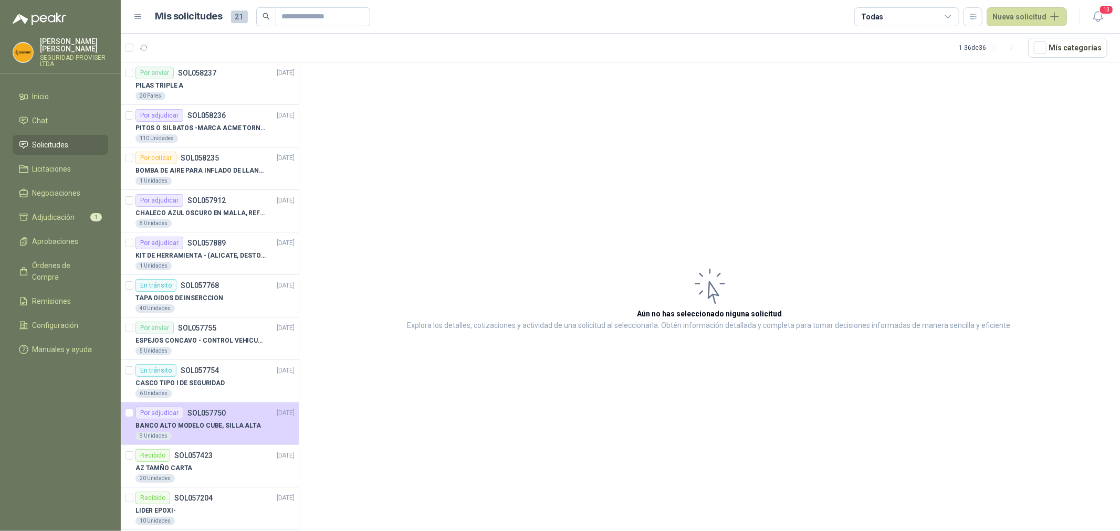
click at [959, 16] on div "Todas" at bounding box center [906, 16] width 105 height 19
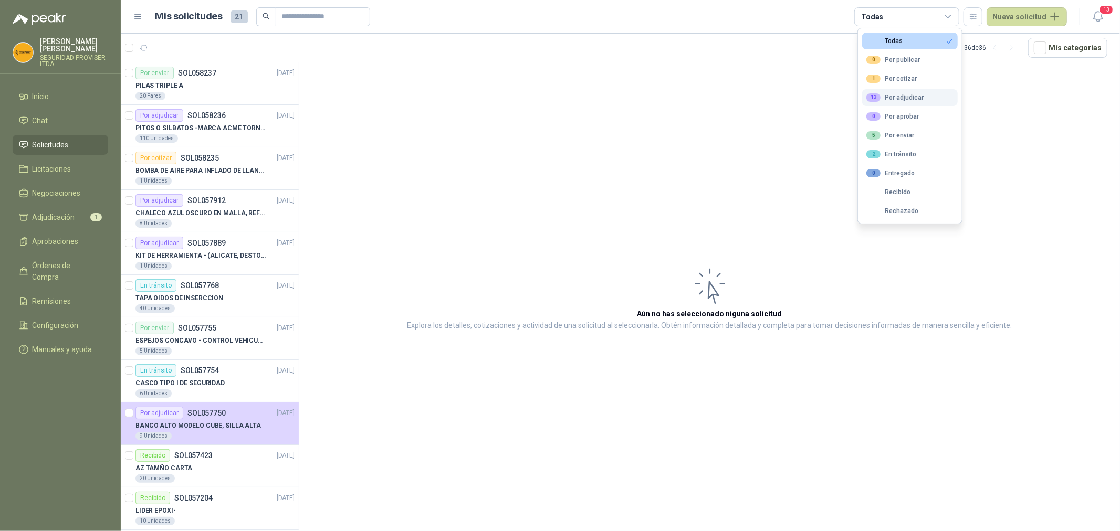
click at [919, 102] on button "13 Por adjudicar" at bounding box center [910, 97] width 96 height 17
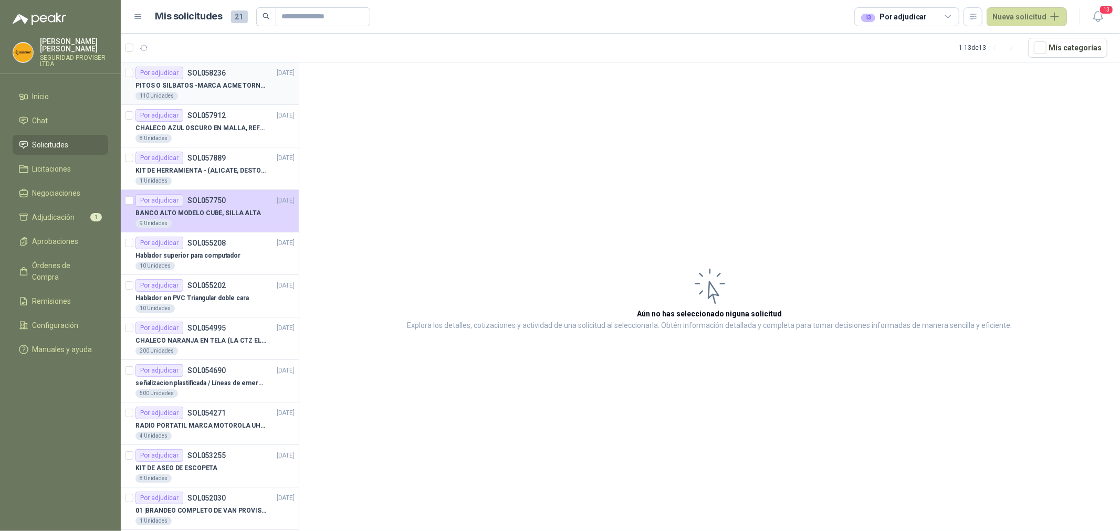
click at [201, 95] on div "110 Unidades" at bounding box center [214, 96] width 159 height 8
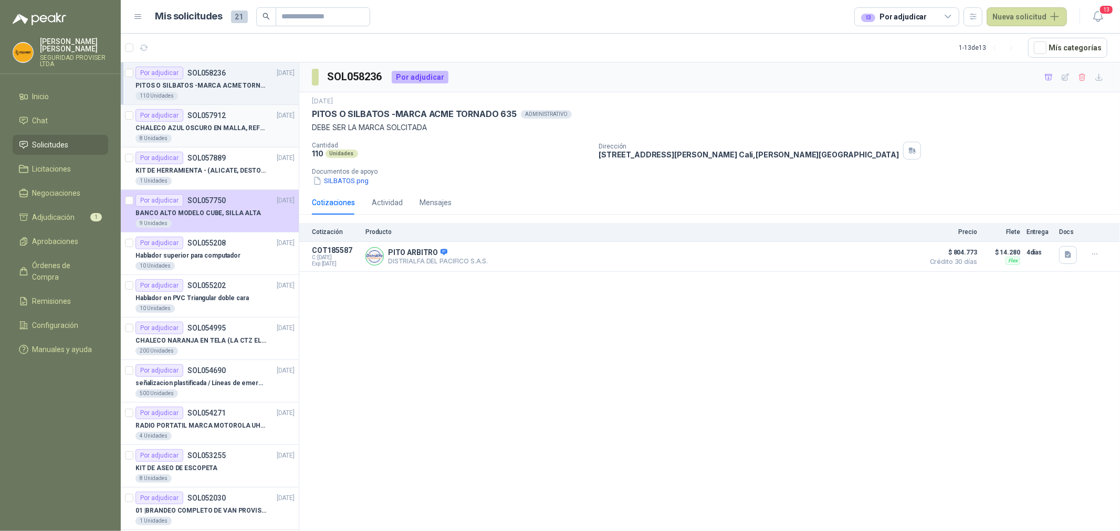
click at [202, 128] on p "CHALECO AZUL OSCURO EN MALLA, REFLECTIVO" at bounding box center [200, 128] width 131 height 10
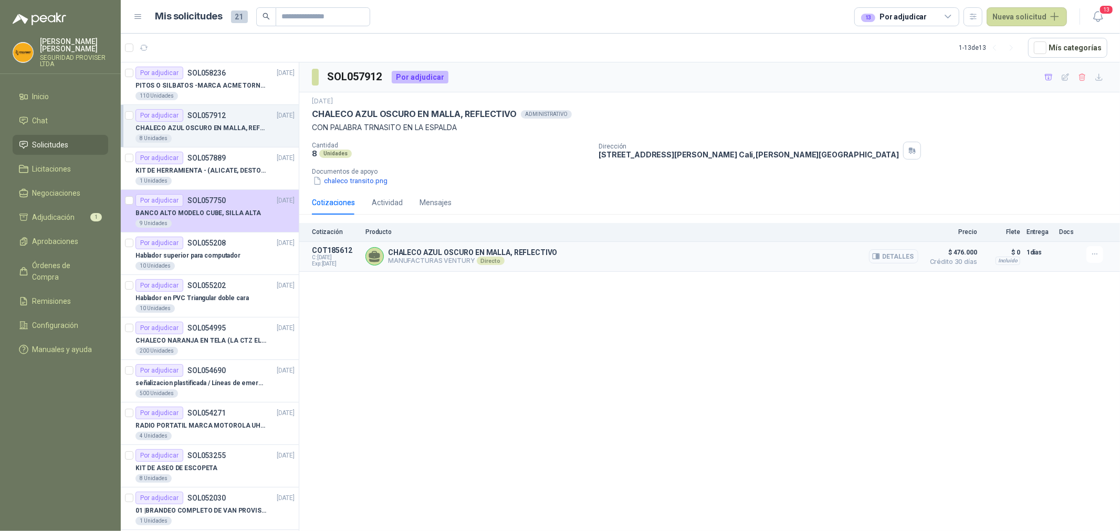
click at [896, 259] on button "Detalles" at bounding box center [893, 256] width 49 height 14
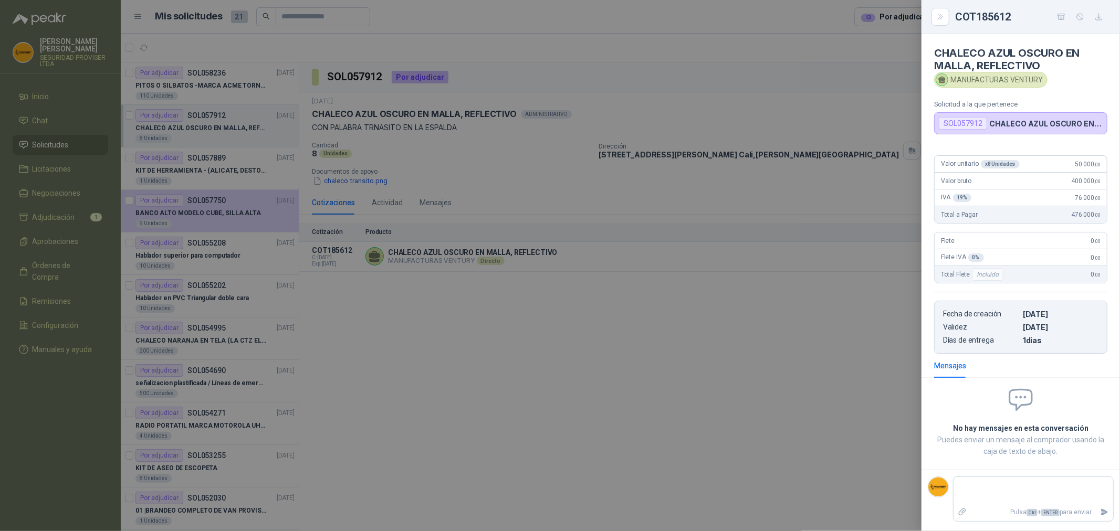
click at [828, 180] on div at bounding box center [560, 265] width 1120 height 531
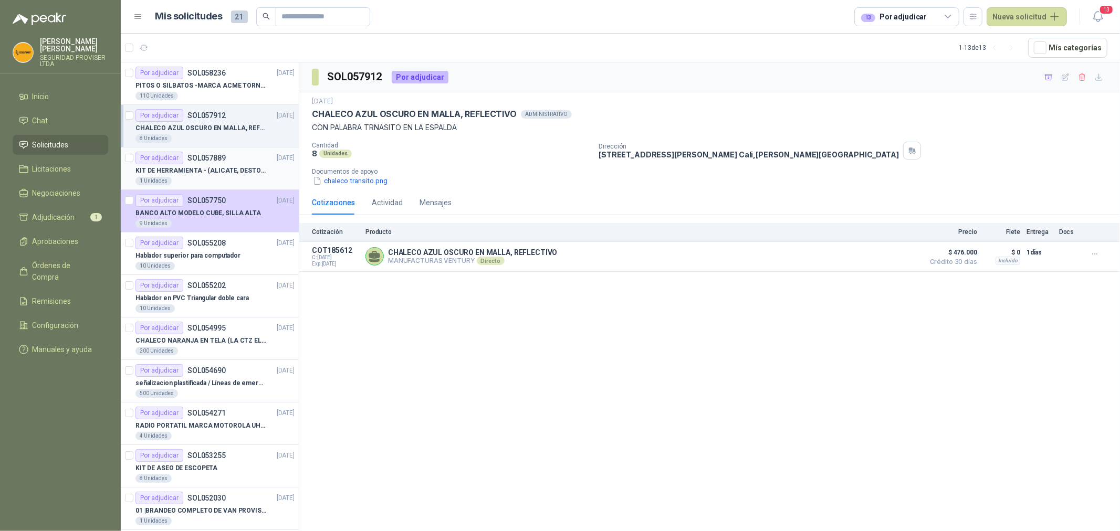
click at [235, 182] on div "1 Unidades" at bounding box center [214, 181] width 159 height 8
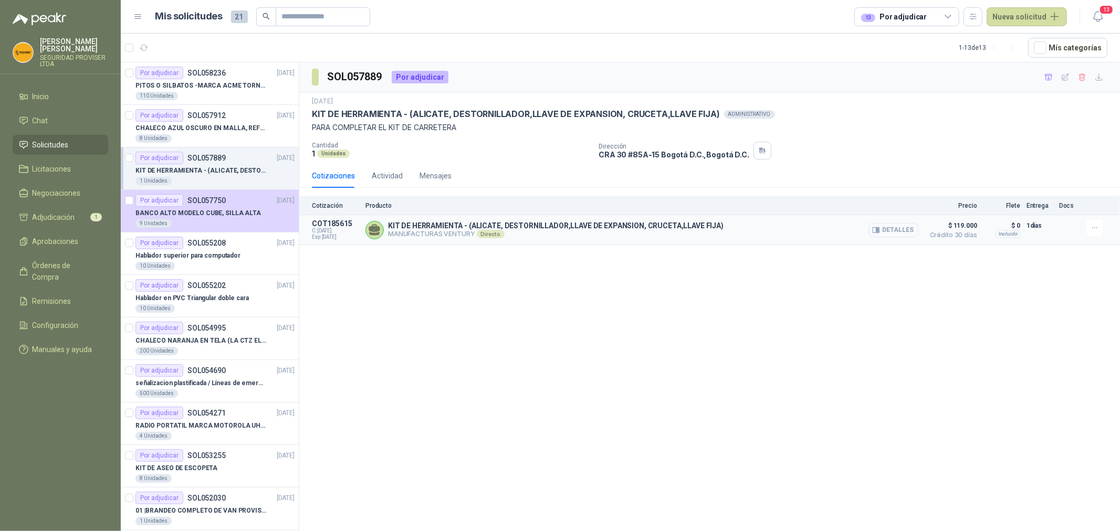
click at [911, 229] on button "Detalles" at bounding box center [893, 230] width 49 height 14
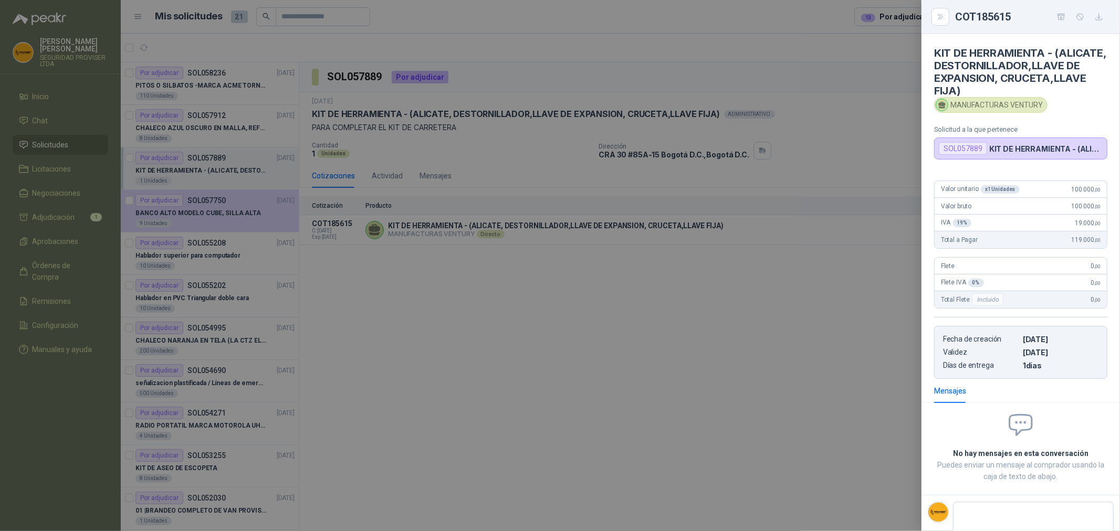
click at [840, 316] on div at bounding box center [560, 265] width 1120 height 531
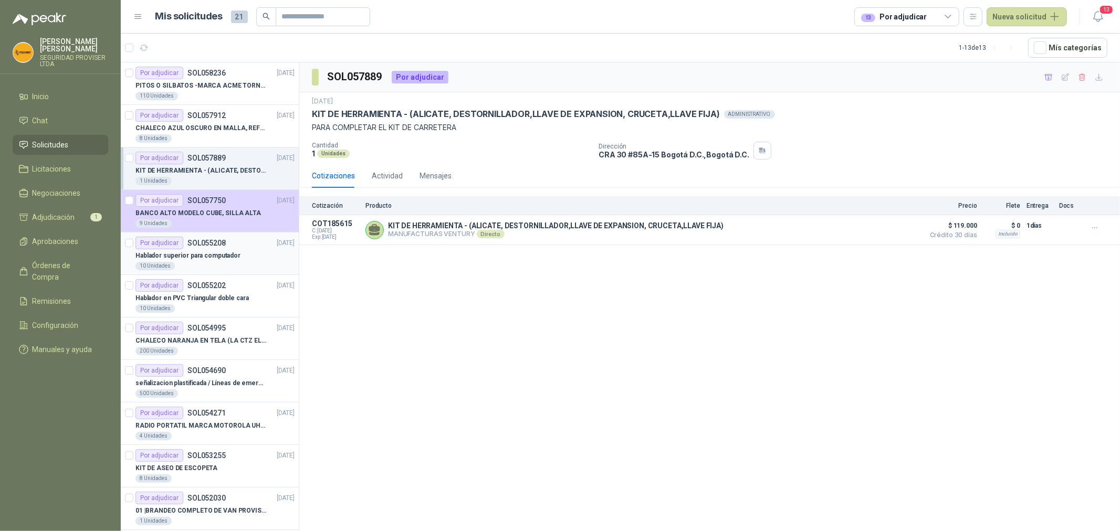
click at [229, 261] on div "Hablador superior para computador" at bounding box center [214, 255] width 159 height 13
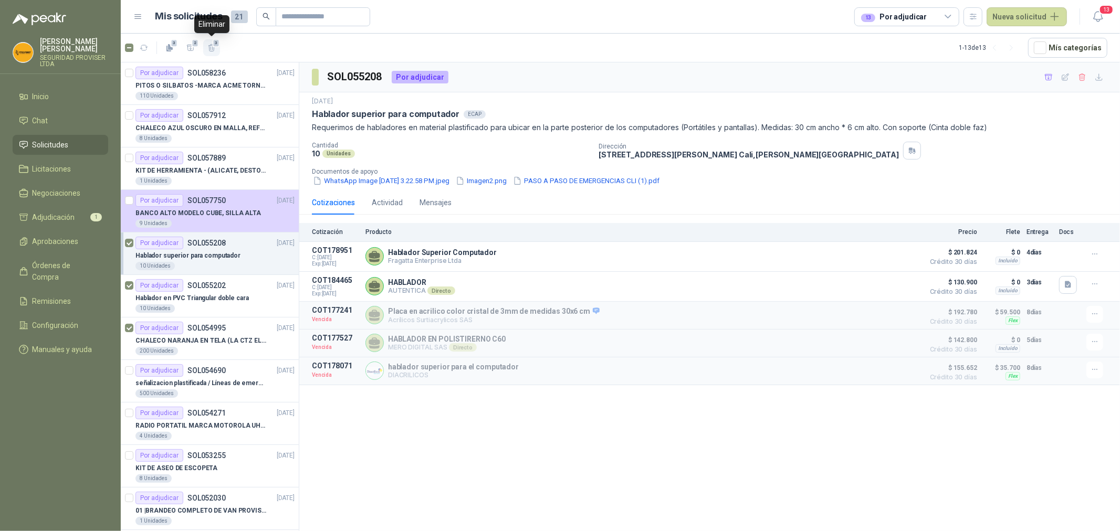
click at [206, 47] on button "3" at bounding box center [211, 47] width 17 height 17
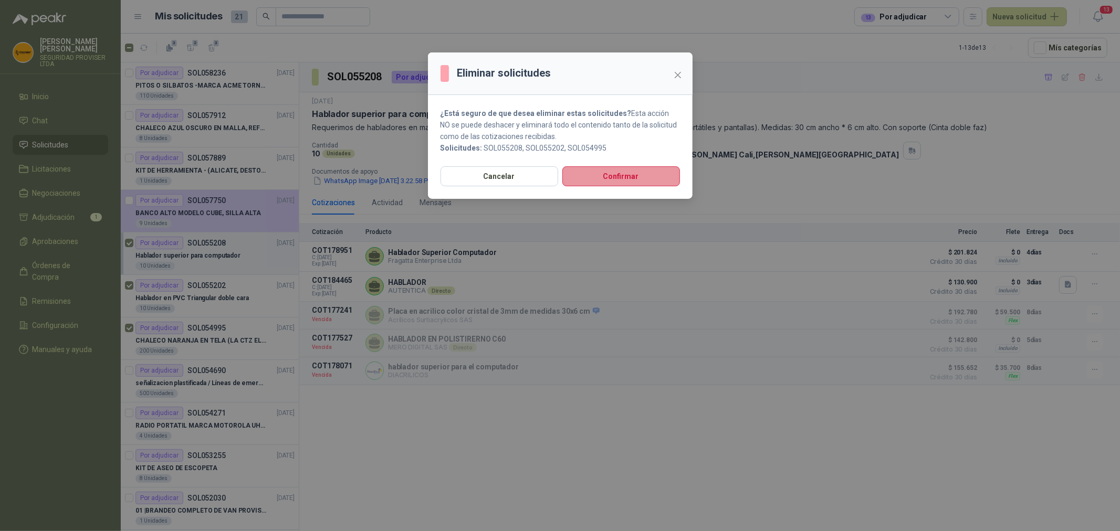
click at [622, 177] on button "Confirmar" at bounding box center [621, 176] width 118 height 20
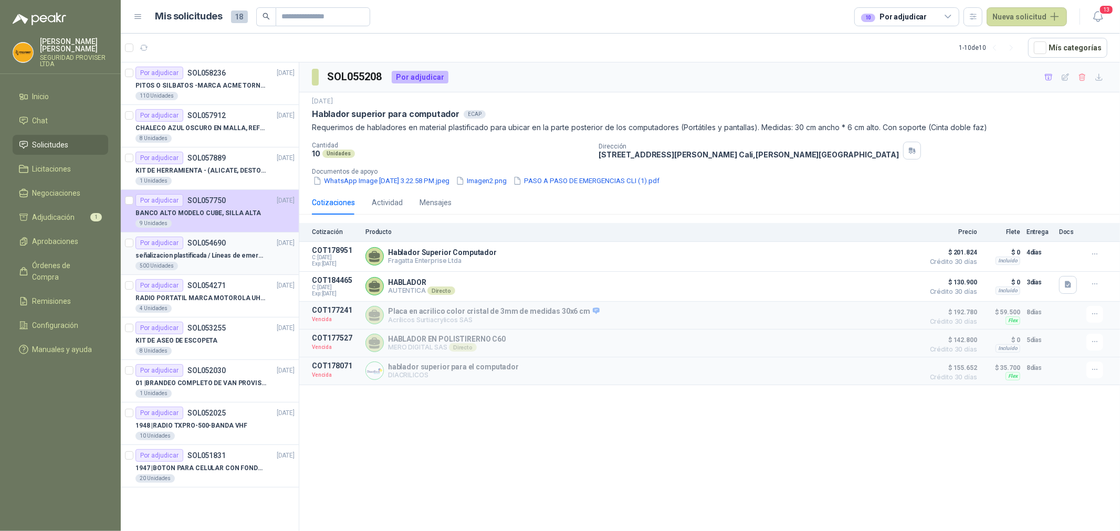
click at [229, 264] on div "500 Unidades" at bounding box center [214, 266] width 159 height 8
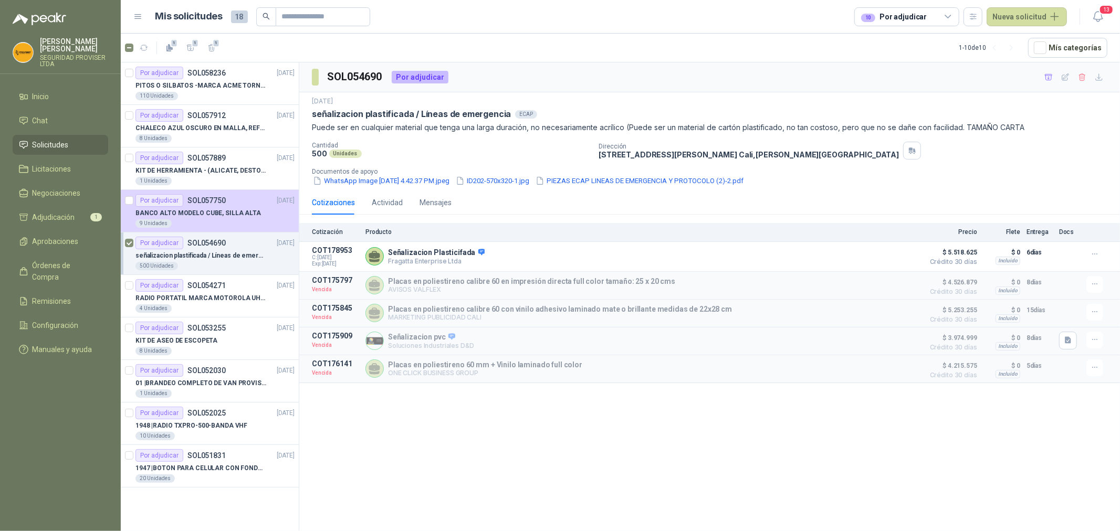
click at [221, 43] on article "1 1 1 1 - 10 de 10 Mís categorías" at bounding box center [620, 48] width 999 height 28
click at [218, 43] on span "1" at bounding box center [216, 43] width 7 height 8
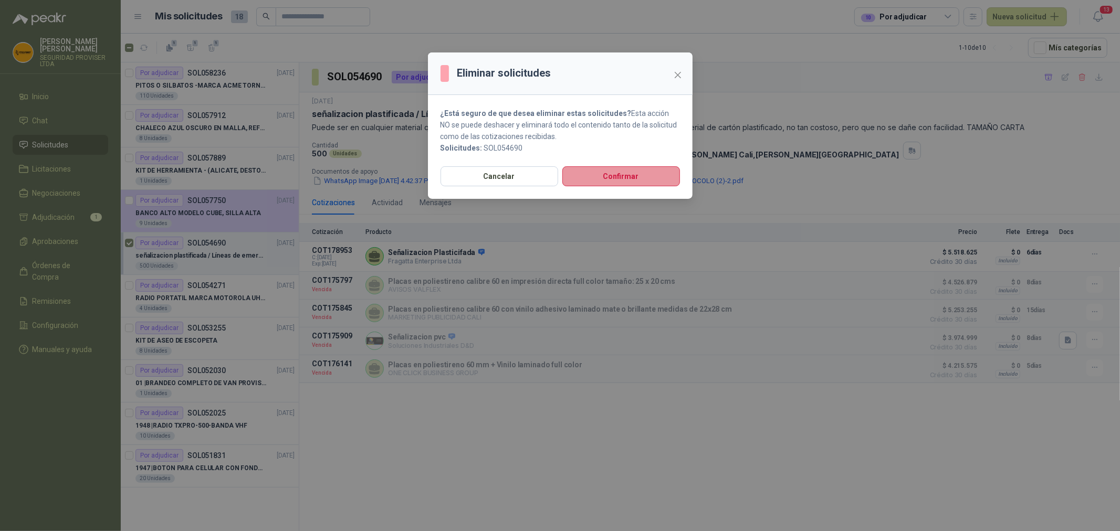
click at [581, 183] on button "Confirmar" at bounding box center [621, 176] width 118 height 20
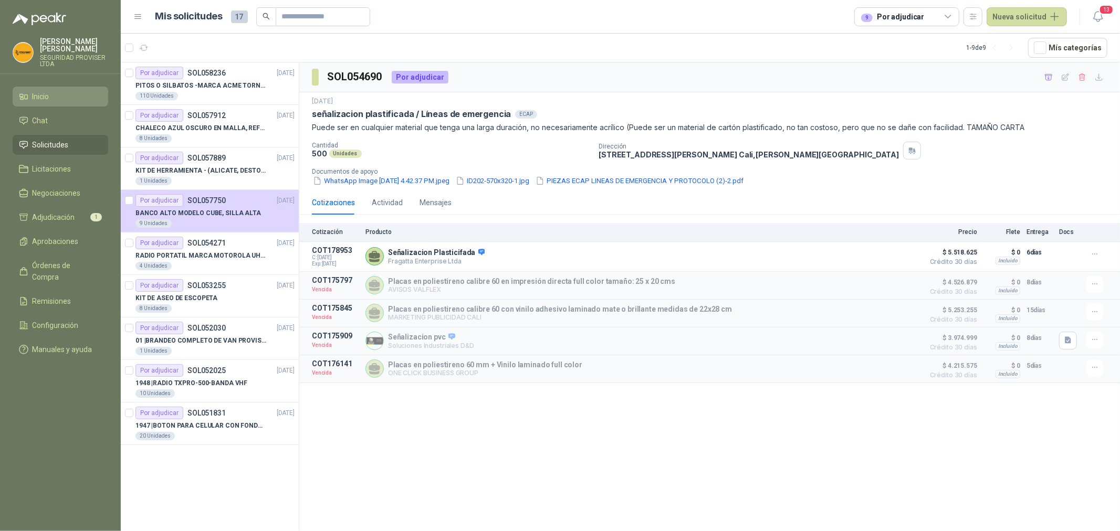
click at [71, 93] on li "Inicio" at bounding box center [60, 97] width 83 height 12
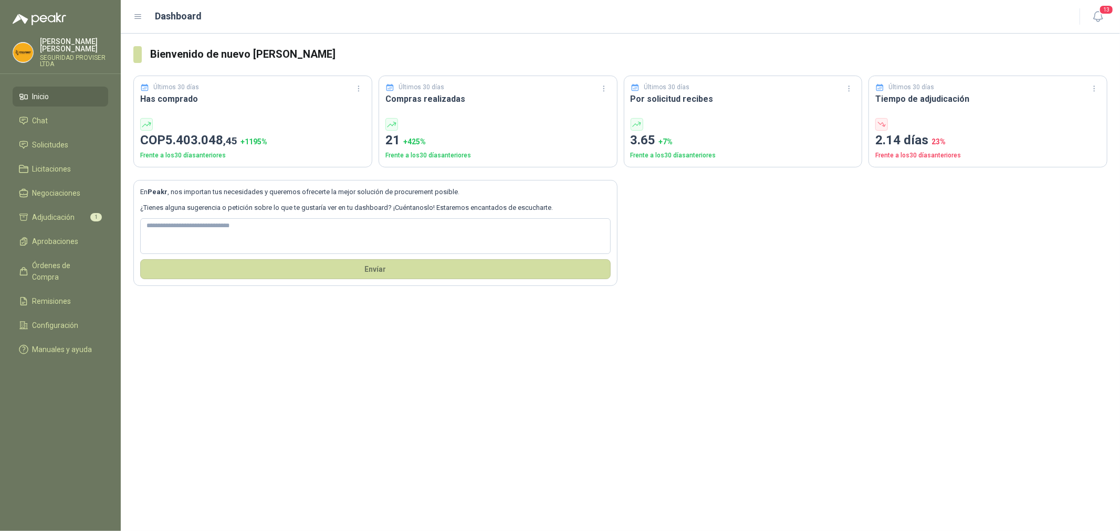
click at [52, 133] on ul "Inicio Chat Solicitudes Licitaciones Negociaciones Adjudicación 1 Aprobaciones …" at bounding box center [60, 225] width 121 height 277
click at [69, 147] on li "Solicitudes" at bounding box center [60, 145] width 83 height 12
